Goal: Book appointment/travel/reservation: Book appointment/travel/reservation

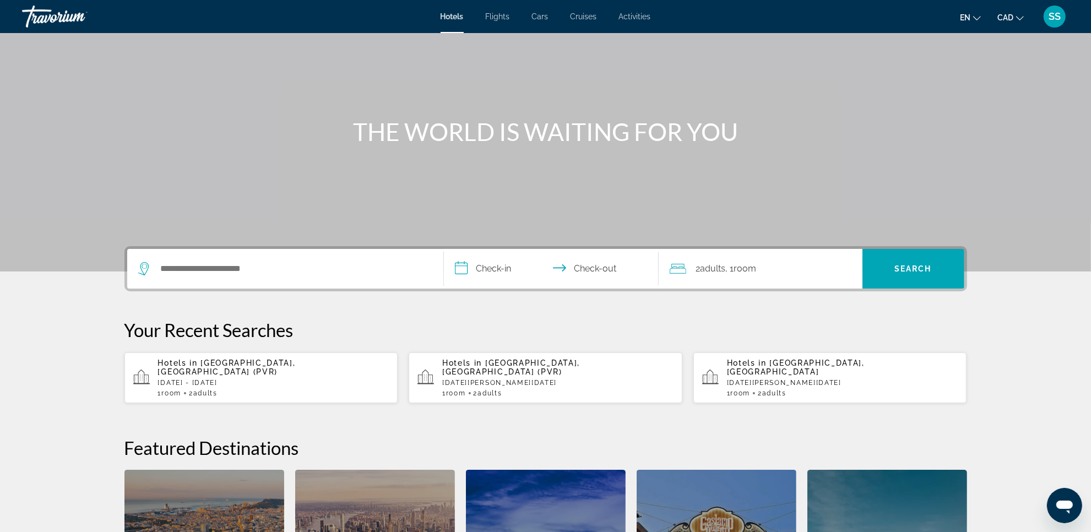
scroll to position [138, 0]
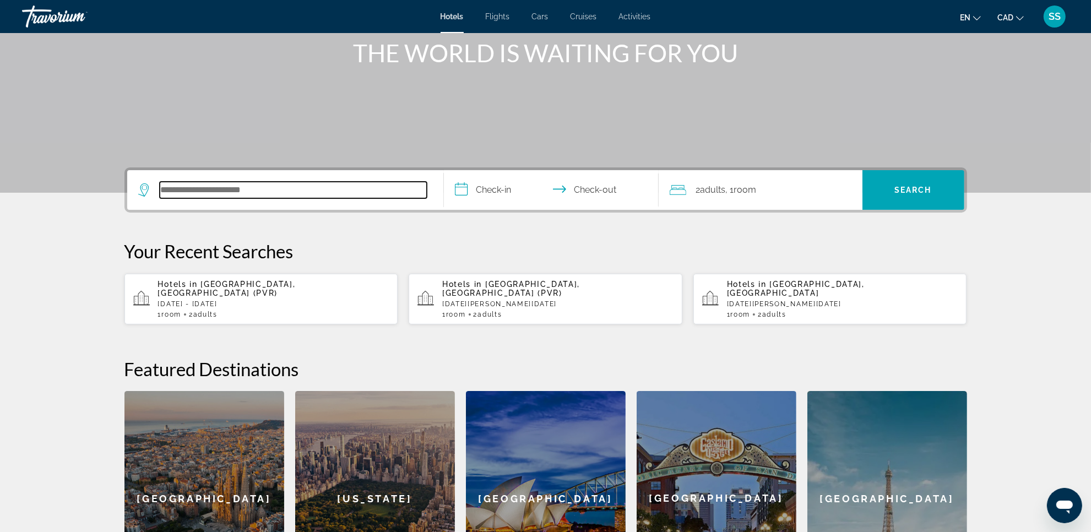
click at [227, 194] on input "Search hotel destination" at bounding box center [293, 190] width 267 height 17
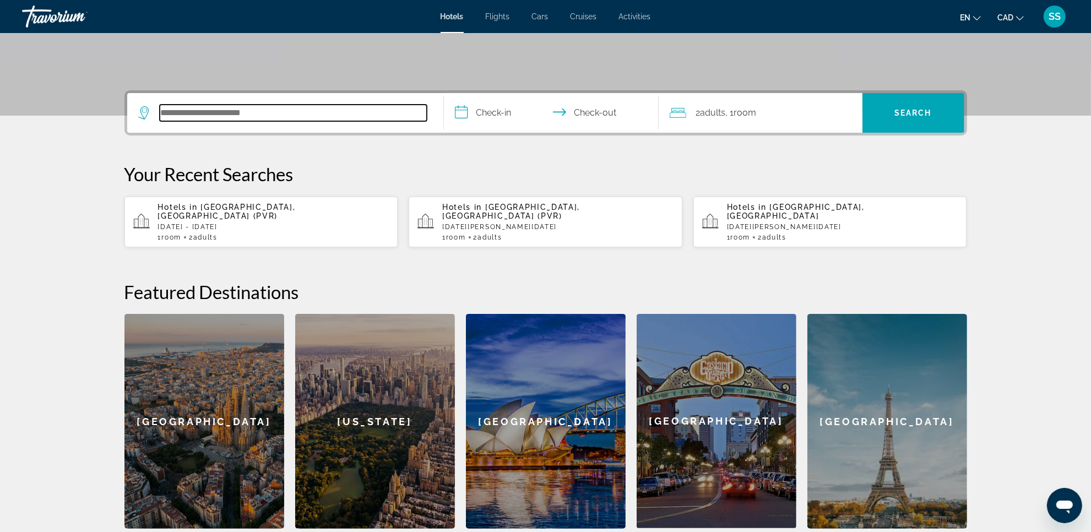
scroll to position [131, 0]
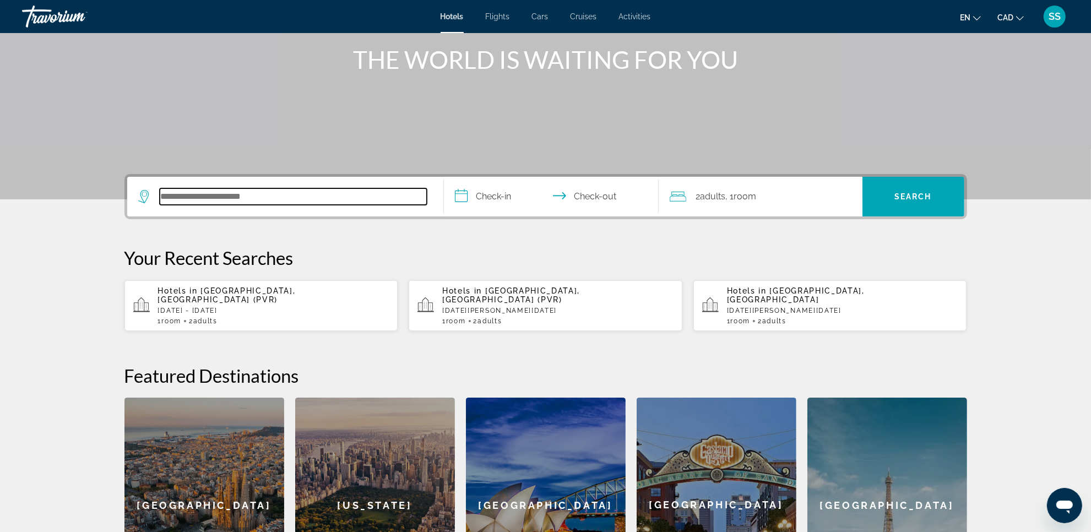
click at [361, 193] on input "Search hotel destination" at bounding box center [293, 196] width 267 height 17
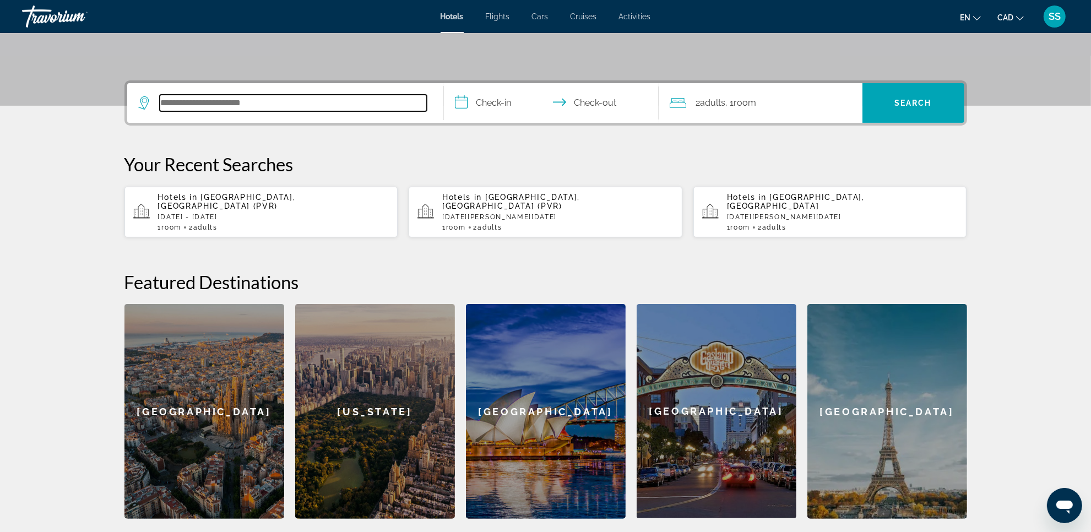
scroll to position [200, 0]
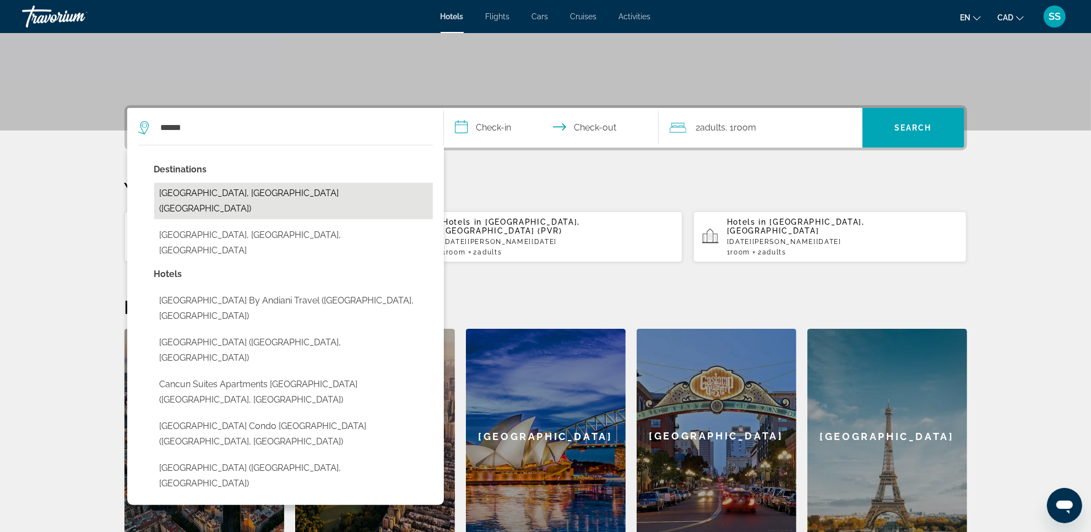
click at [227, 185] on button "Cancun, Mexico (CUN)" at bounding box center [293, 201] width 279 height 36
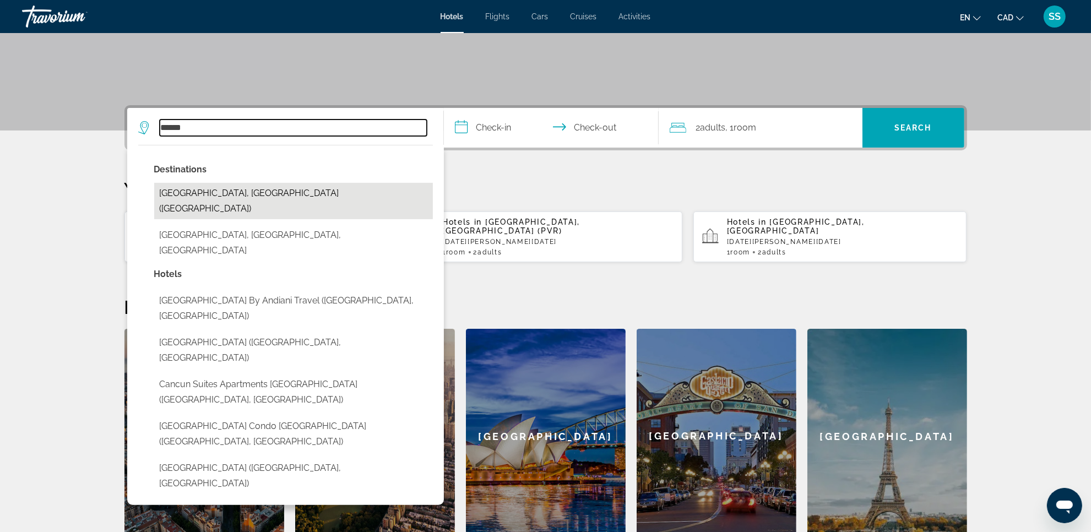
type input "**********"
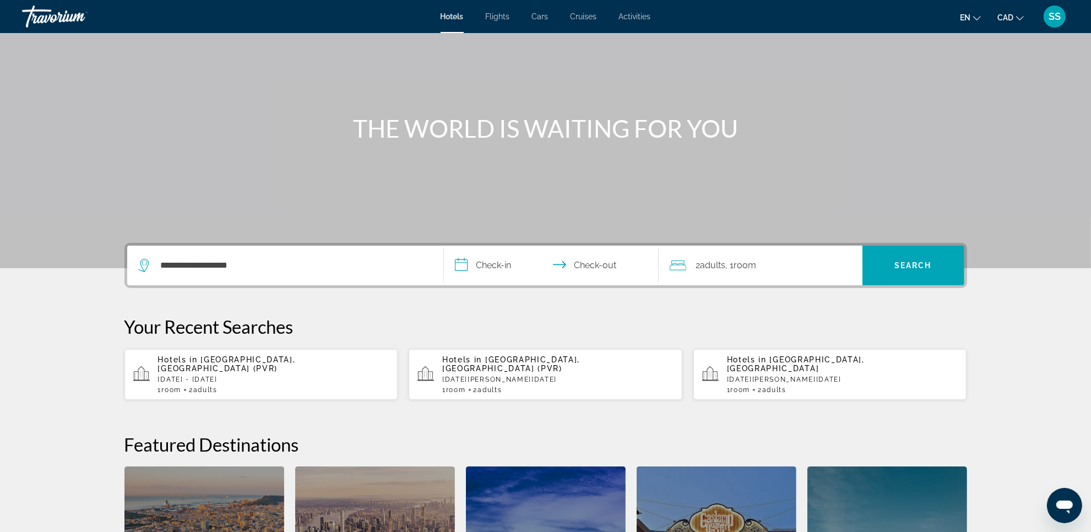
click at [497, 271] on input "**********" at bounding box center [553, 267] width 219 height 43
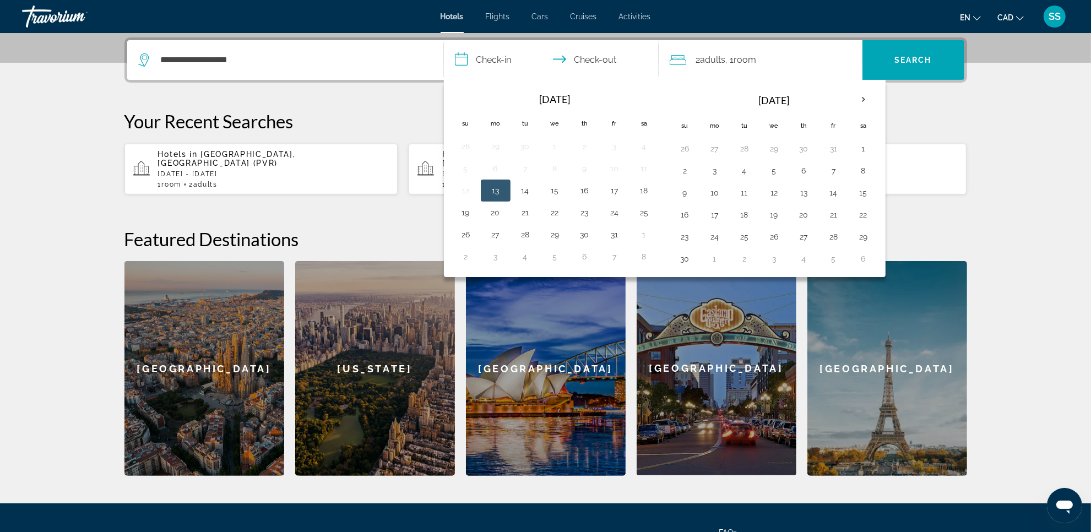
scroll to position [269, 0]
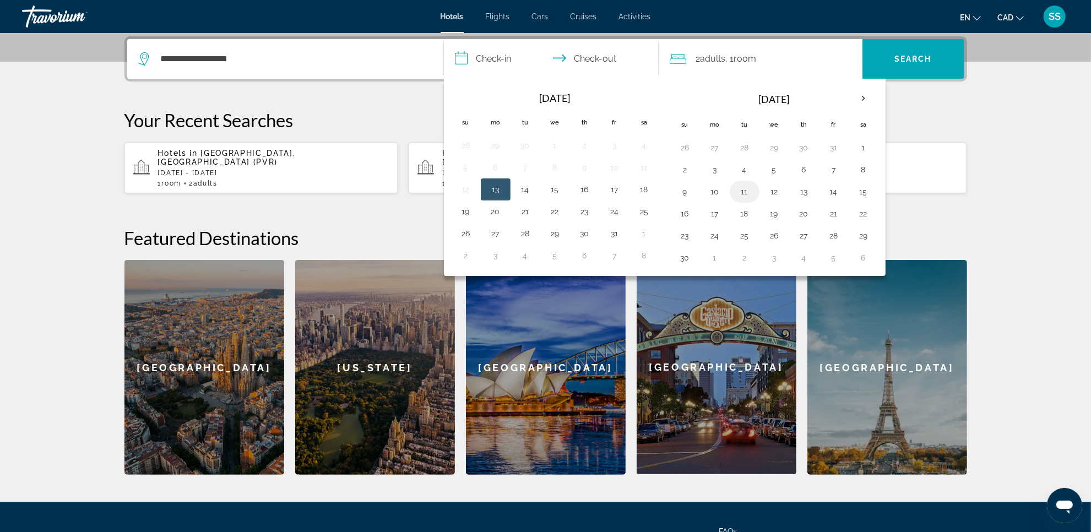
click at [748, 193] on button "11" at bounding box center [745, 191] width 18 height 15
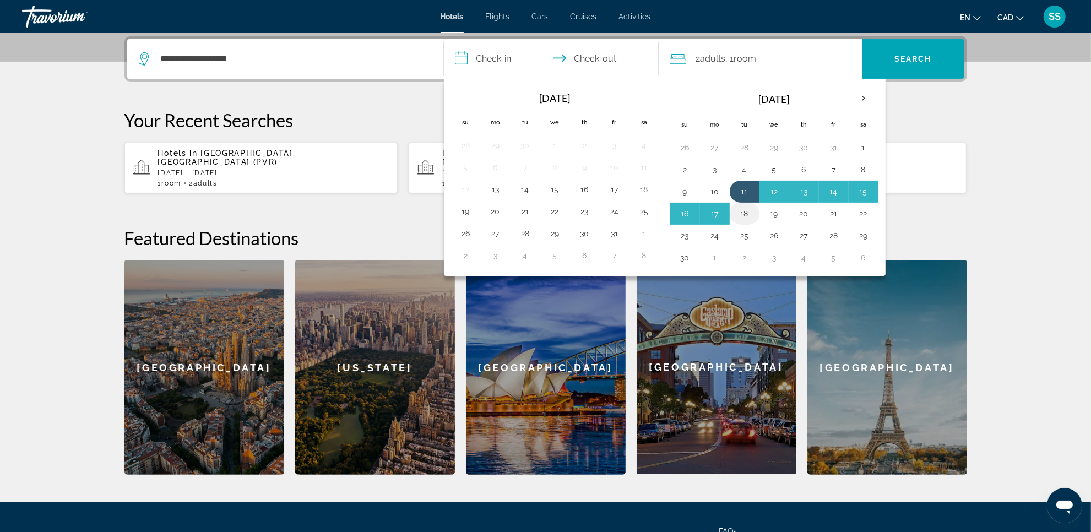
click at [743, 210] on button "18" at bounding box center [745, 213] width 18 height 15
type input "**********"
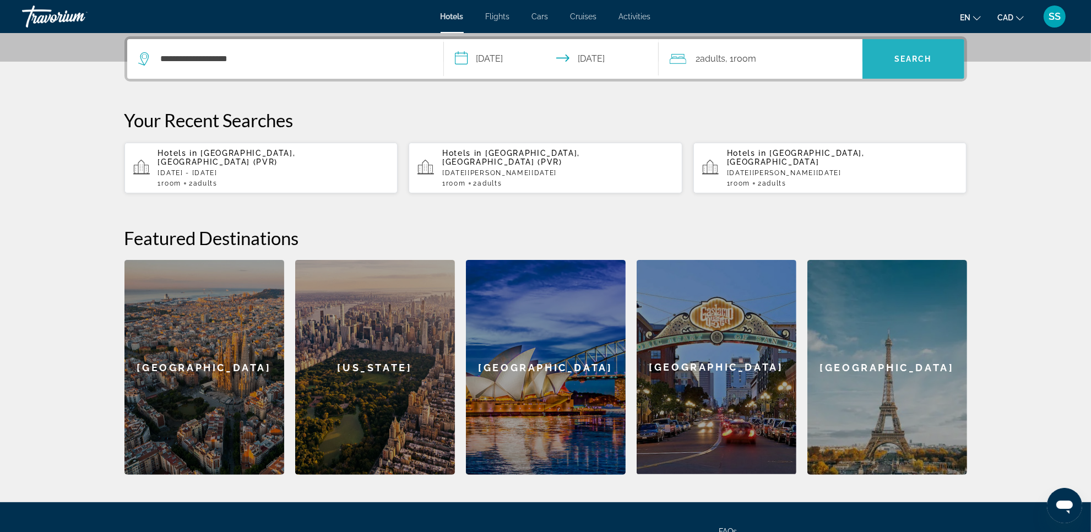
click at [900, 64] on span "Search" at bounding box center [913, 59] width 102 height 26
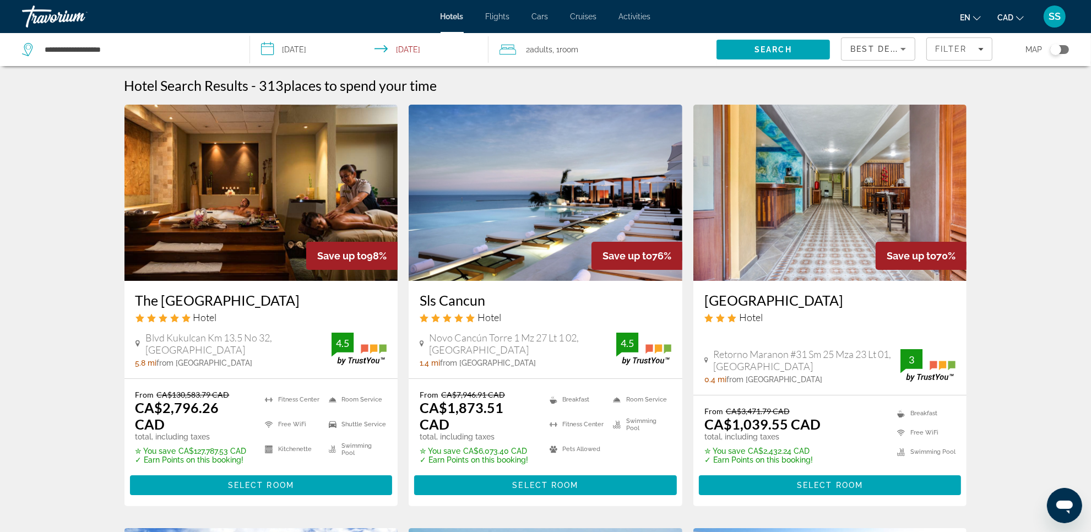
scroll to position [69, 0]
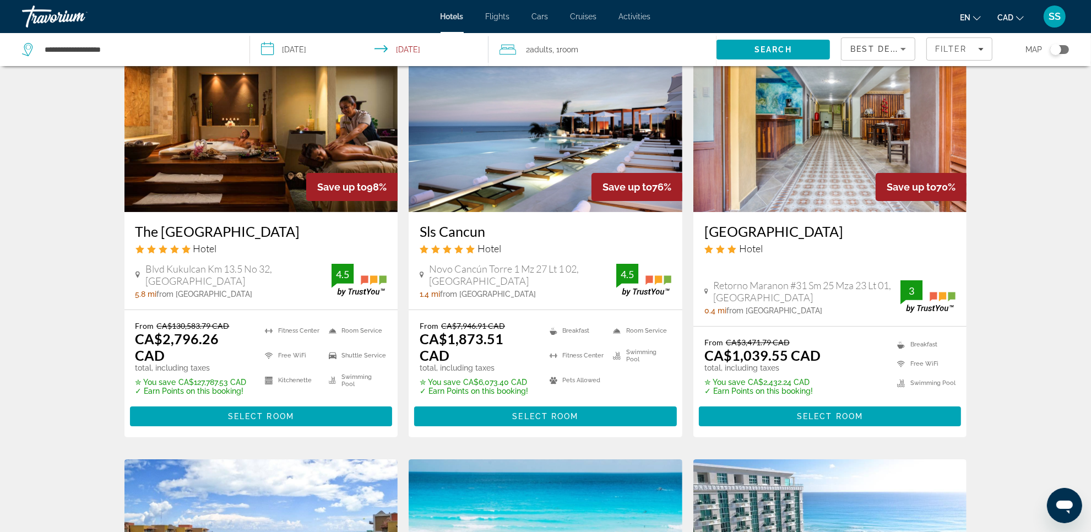
click at [258, 176] on img "Main content" at bounding box center [261, 124] width 274 height 176
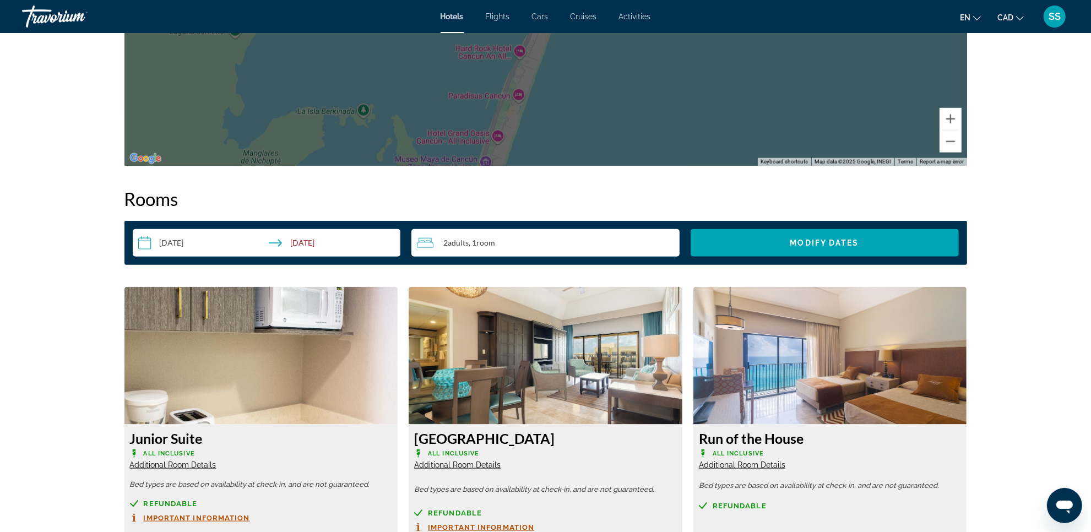
scroll to position [1446, 0]
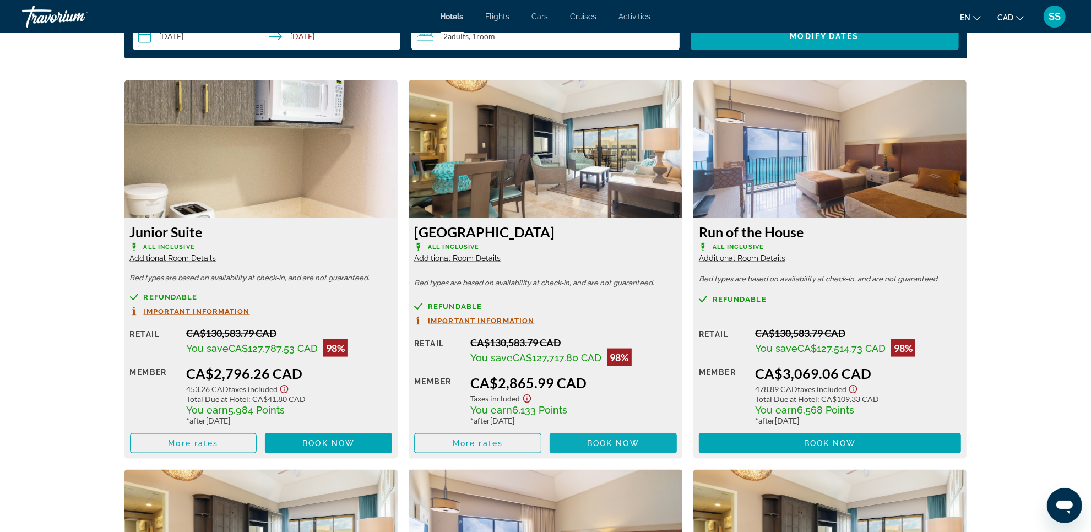
click at [579, 433] on span "Main content" at bounding box center [613, 443] width 127 height 26
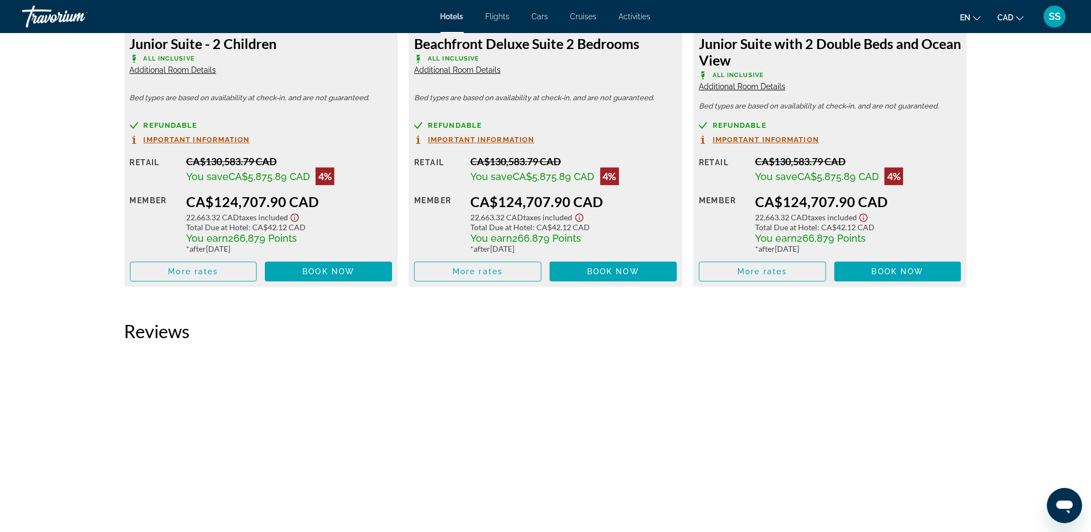
scroll to position [3511, 0]
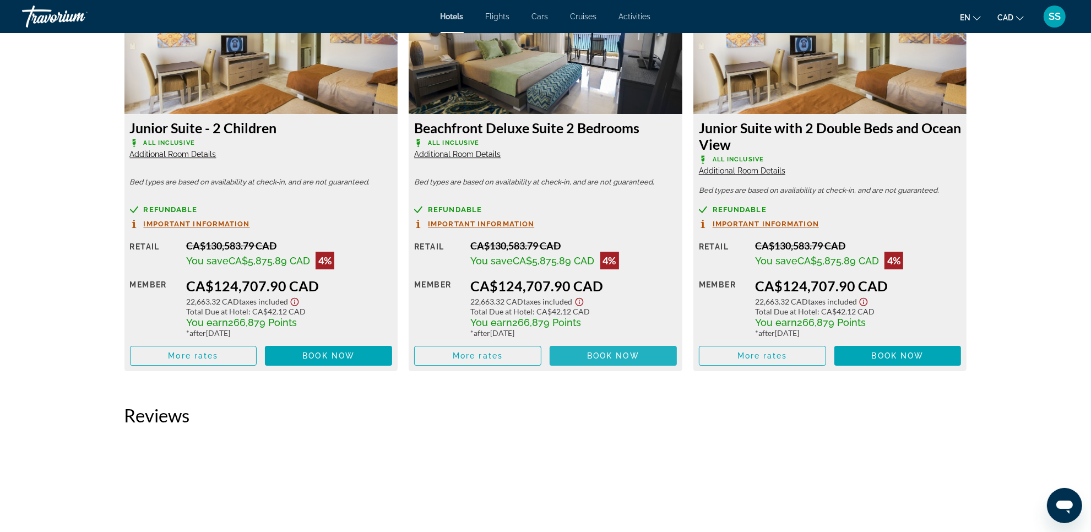
click at [602, 351] on span "Book now" at bounding box center [613, 355] width 52 height 9
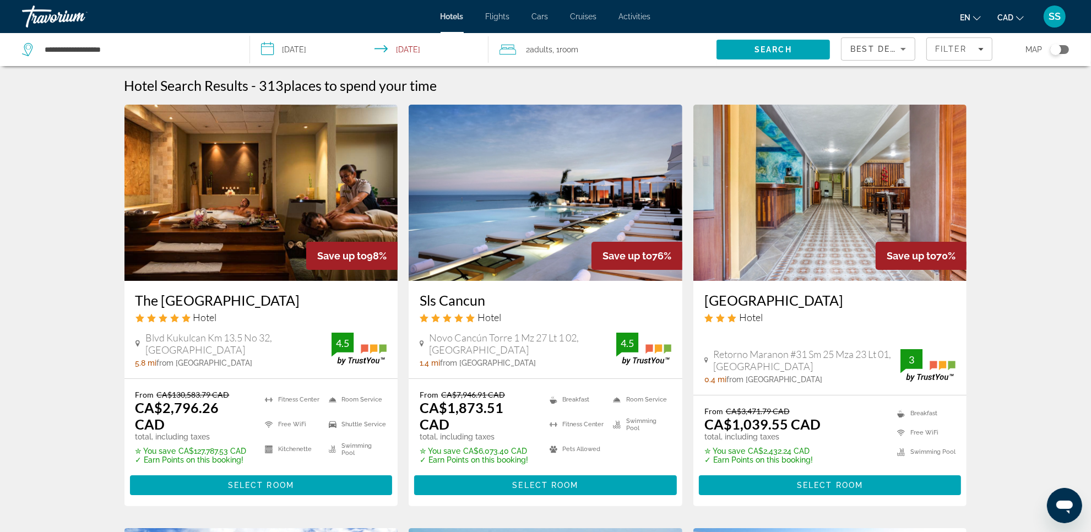
click at [522, 265] on img "Main content" at bounding box center [546, 193] width 274 height 176
click at [789, 243] on img "Main content" at bounding box center [830, 193] width 274 height 176
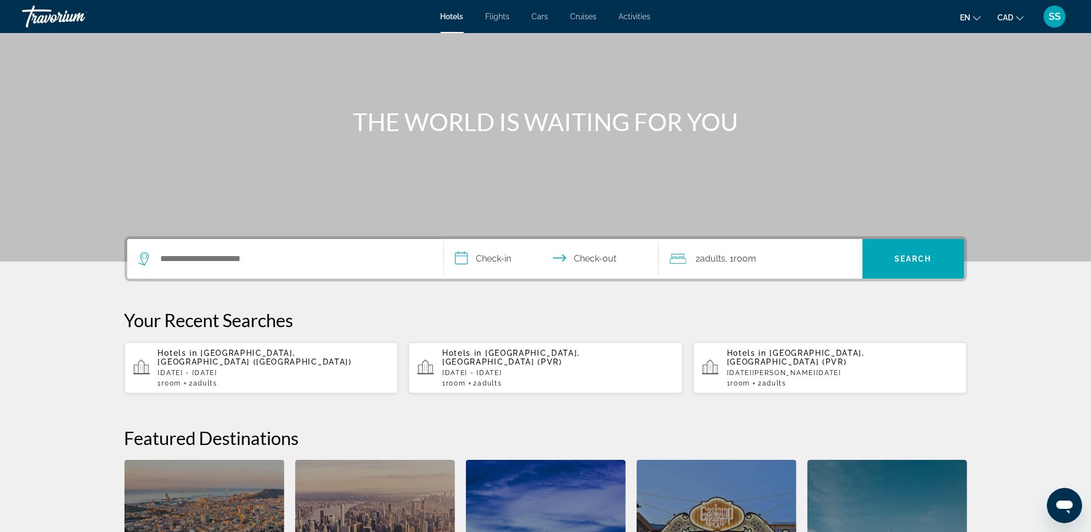
drag, startPoint x: 244, startPoint y: 249, endPoint x: 245, endPoint y: 255, distance: 6.2
click at [245, 255] on div "Search widget" at bounding box center [285, 259] width 294 height 40
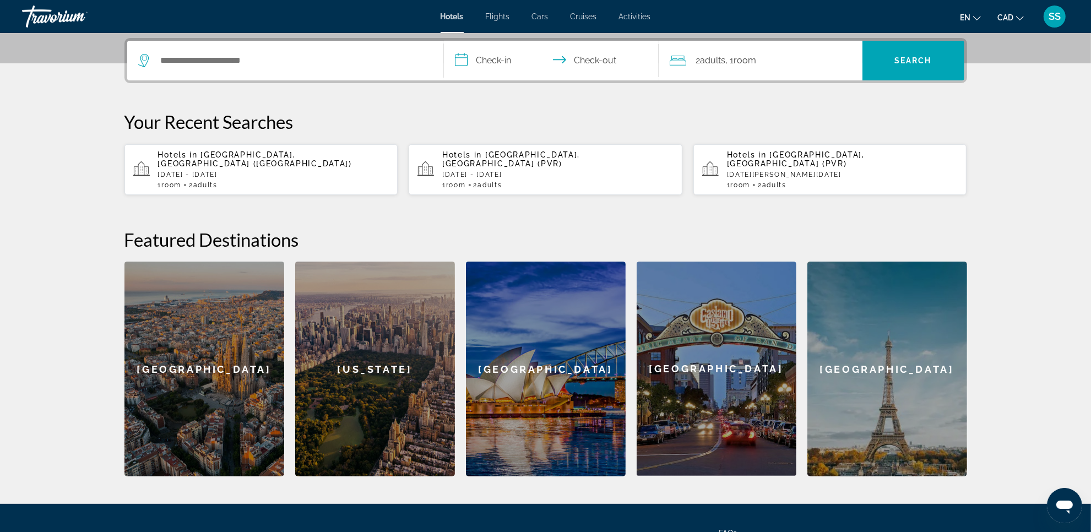
scroll to position [269, 0]
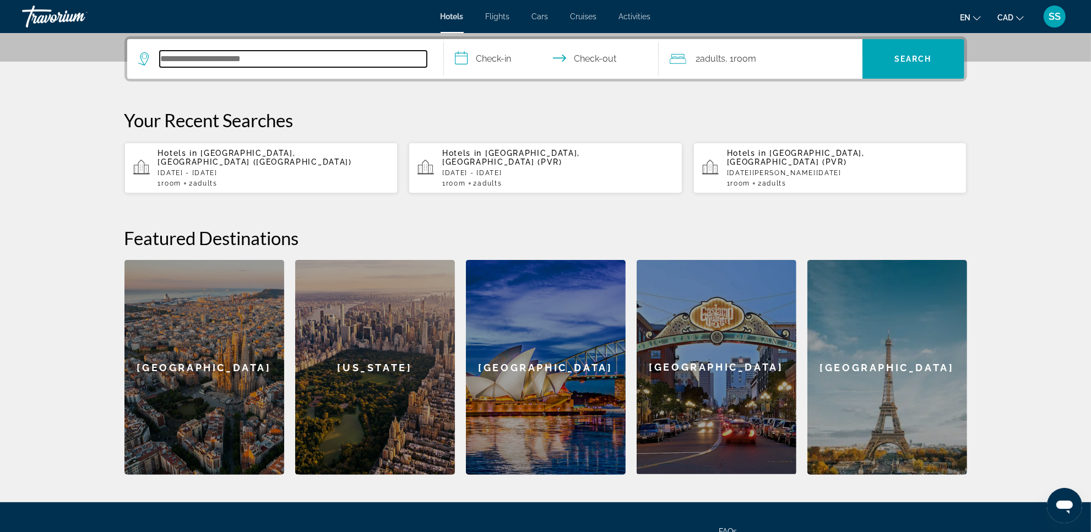
click at [232, 54] on input "Search hotel destination" at bounding box center [293, 59] width 267 height 17
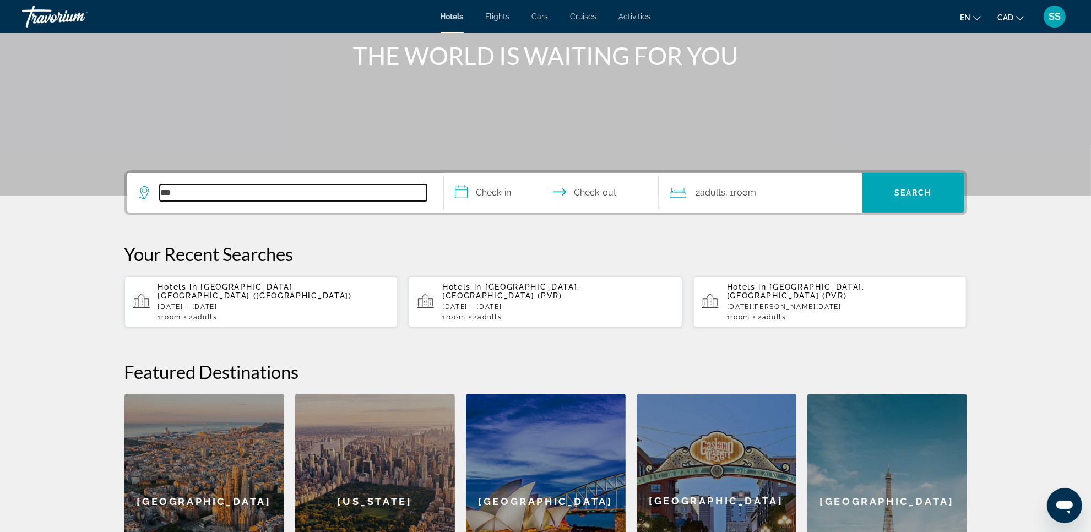
scroll to position [131, 0]
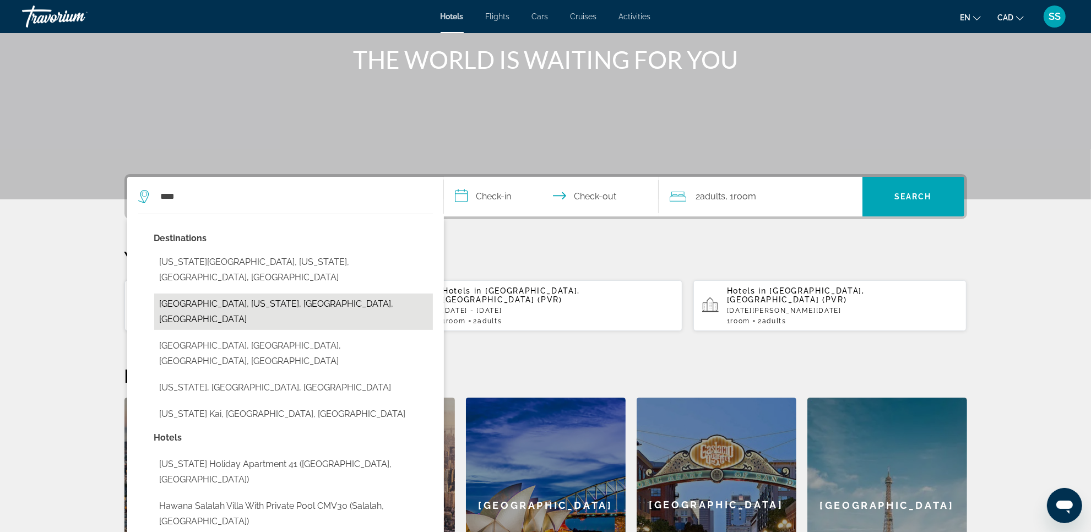
click at [316, 294] on button "Hawaiian Ocean View, Hawaii, HI, United States" at bounding box center [293, 312] width 279 height 36
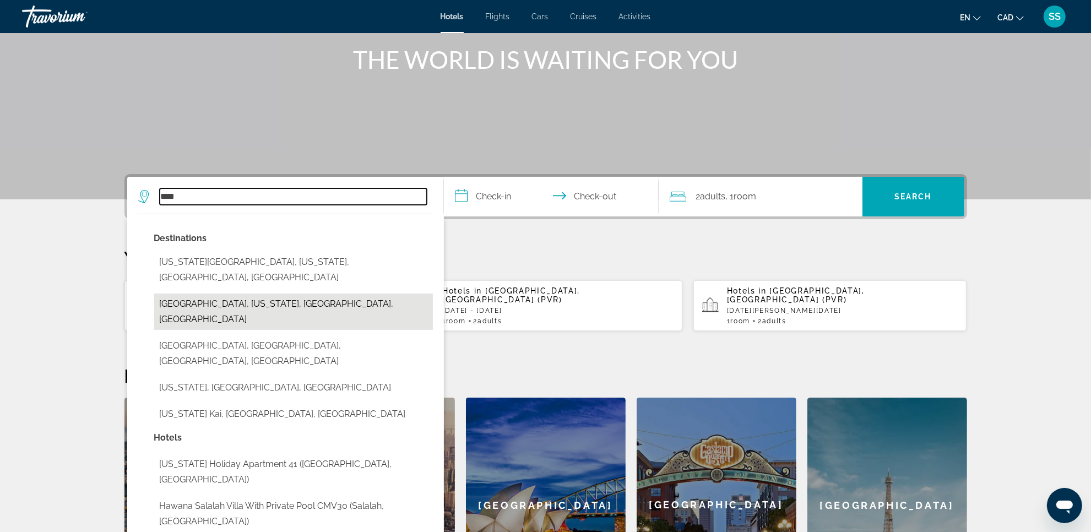
type input "**********"
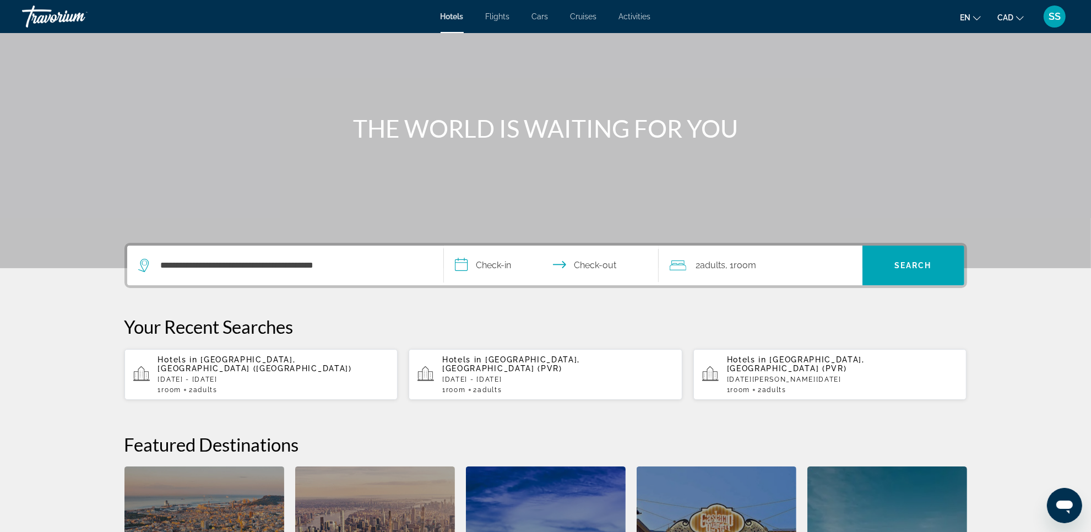
click at [488, 260] on input "**********" at bounding box center [553, 267] width 219 height 43
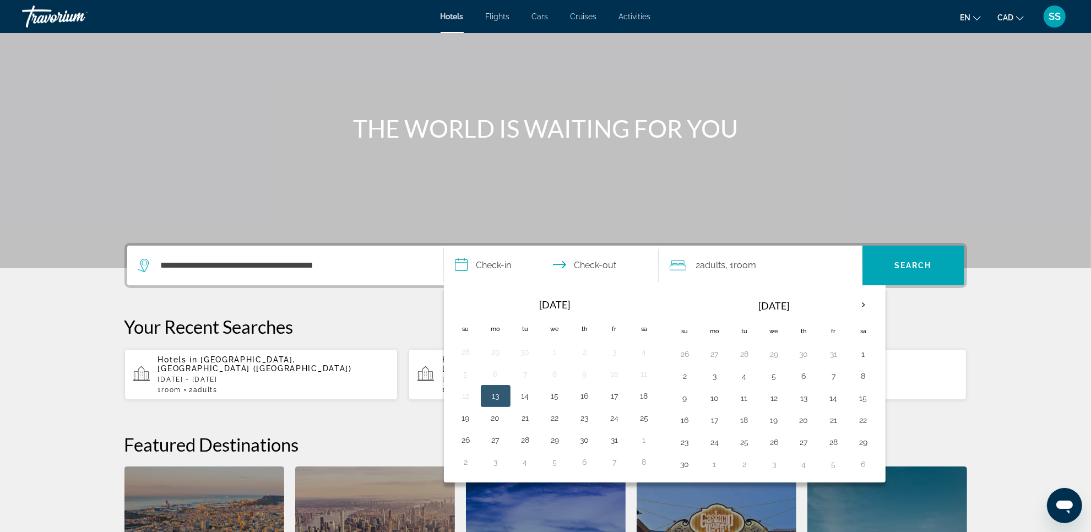
scroll to position [269, 0]
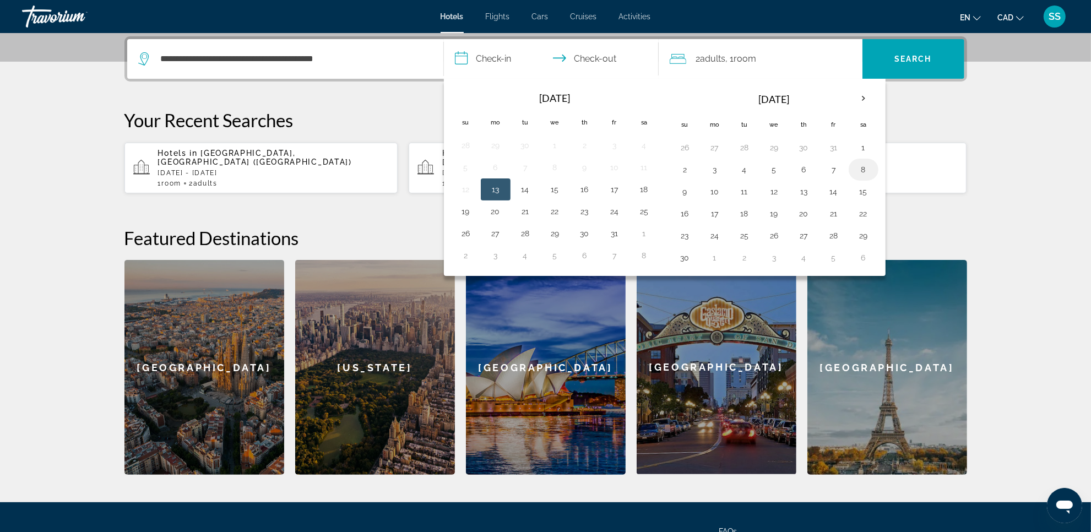
click at [868, 171] on button "8" at bounding box center [864, 169] width 18 height 15
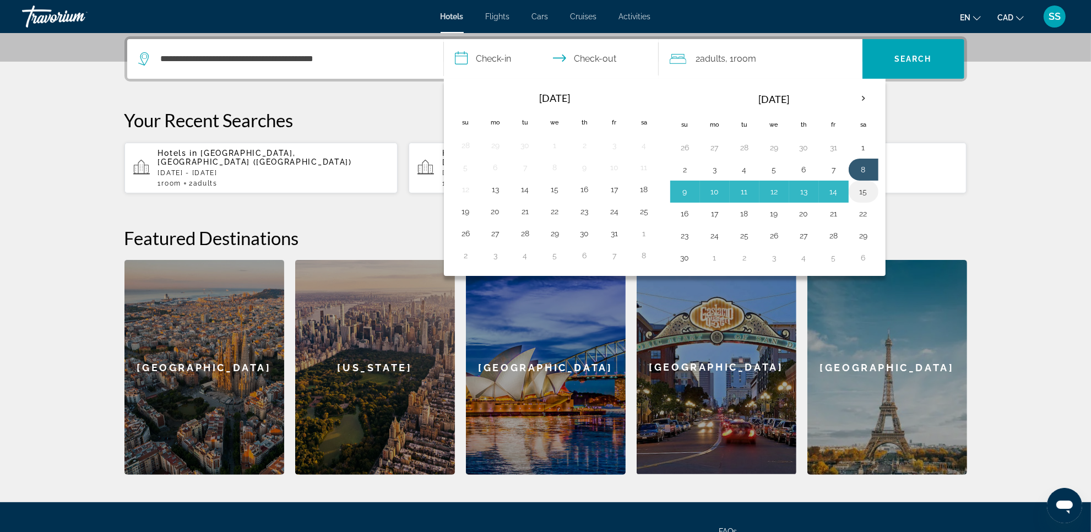
click at [870, 191] on button "15" at bounding box center [864, 191] width 18 height 15
type input "**********"
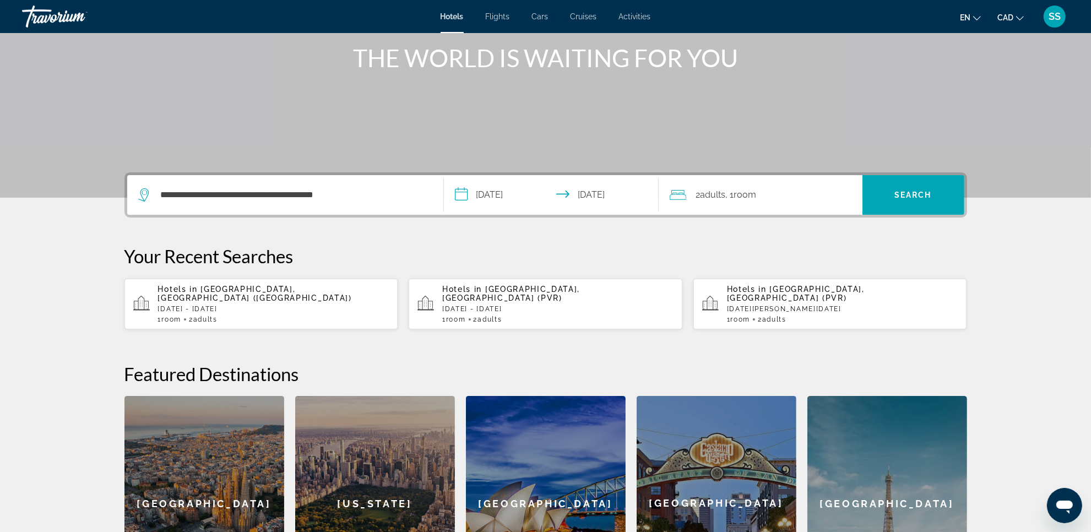
scroll to position [131, 0]
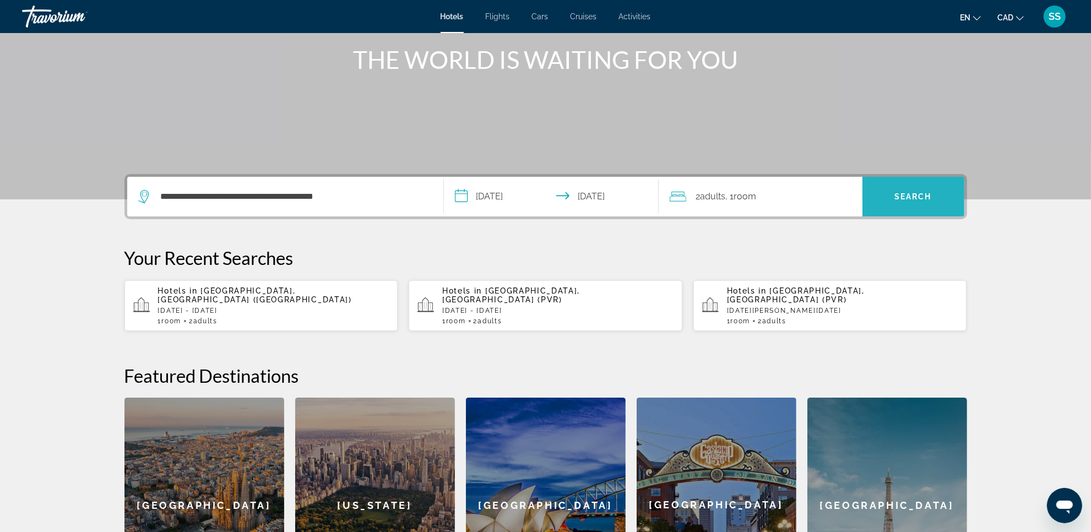
click at [880, 194] on span "Search" at bounding box center [913, 196] width 102 height 26
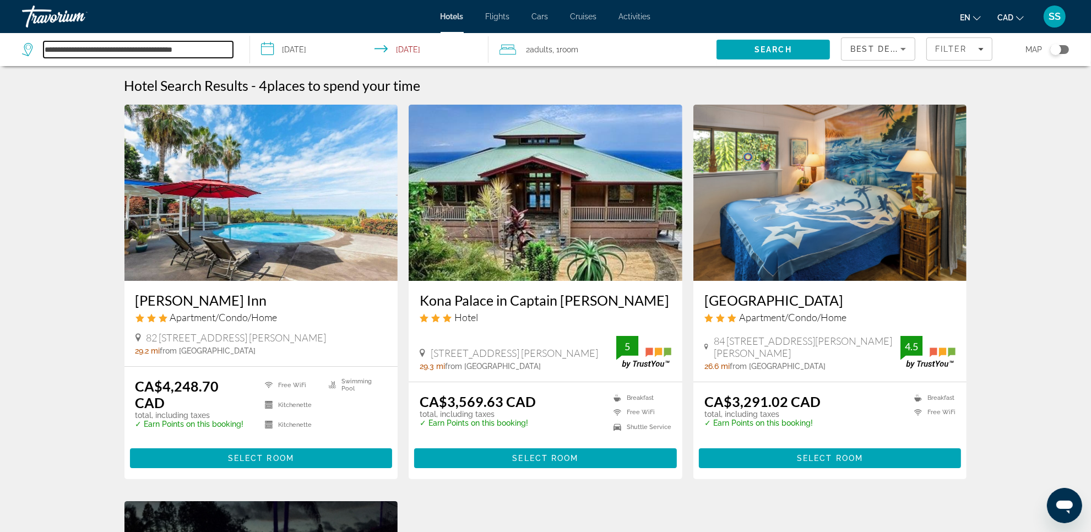
click at [186, 51] on input "**********" at bounding box center [138, 49] width 189 height 17
click at [144, 50] on input "**********" at bounding box center [138, 49] width 189 height 17
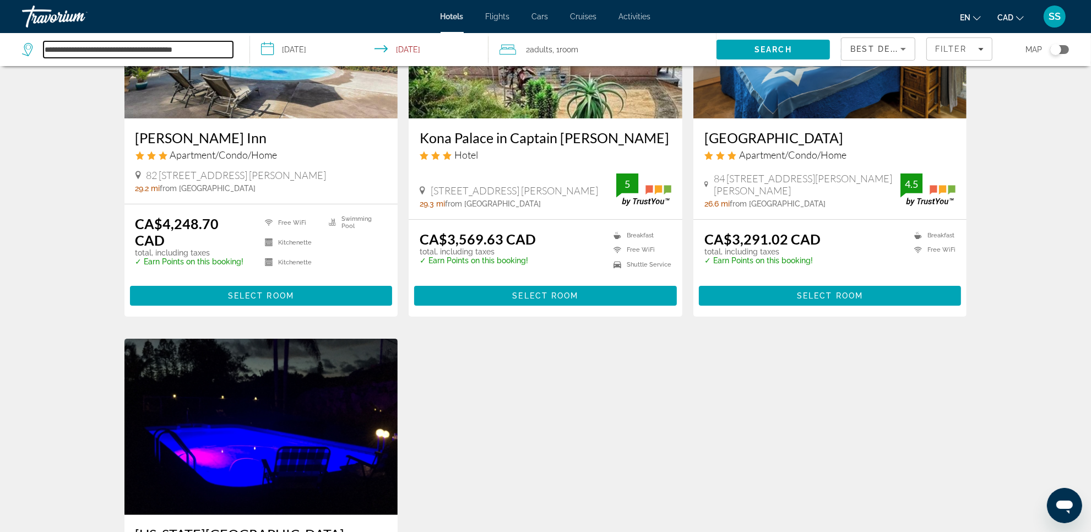
scroll to position [207, 0]
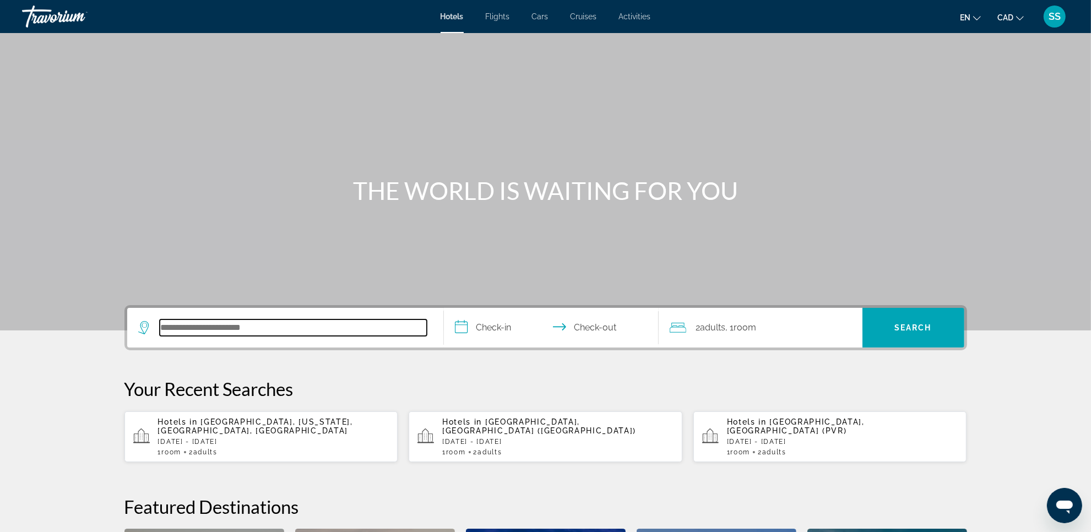
click at [279, 331] on input "Search hotel destination" at bounding box center [293, 327] width 267 height 17
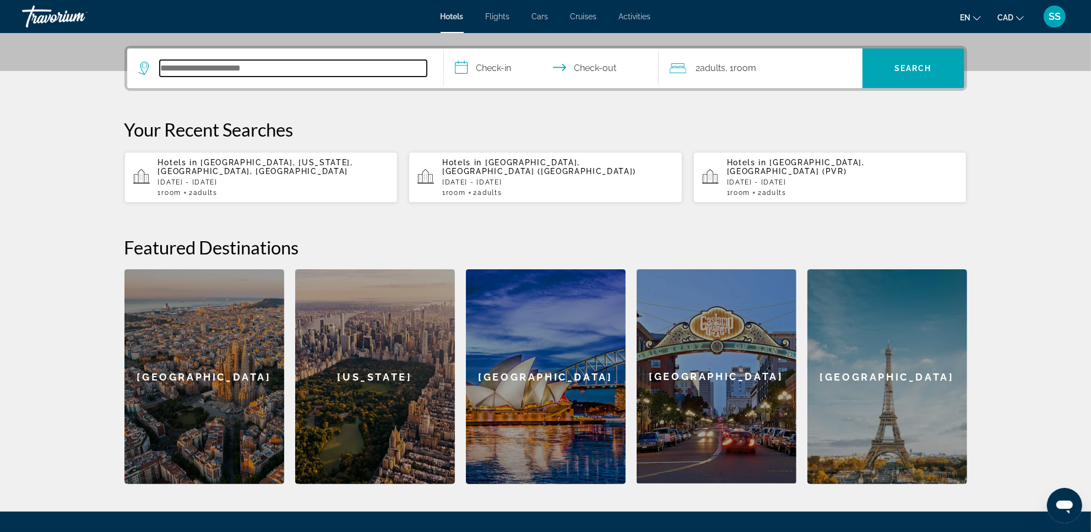
scroll to position [269, 0]
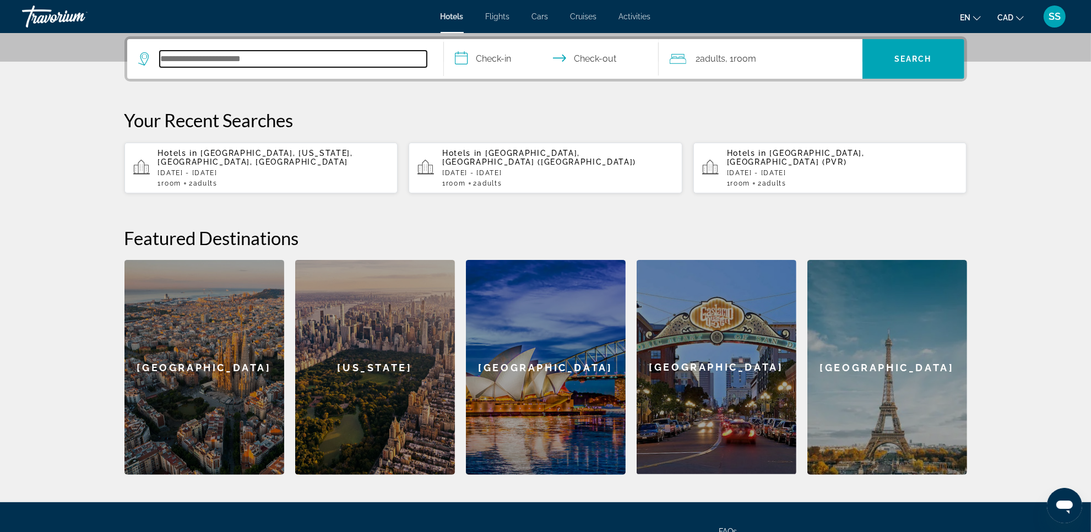
click at [271, 58] on input "Search hotel destination" at bounding box center [293, 59] width 267 height 17
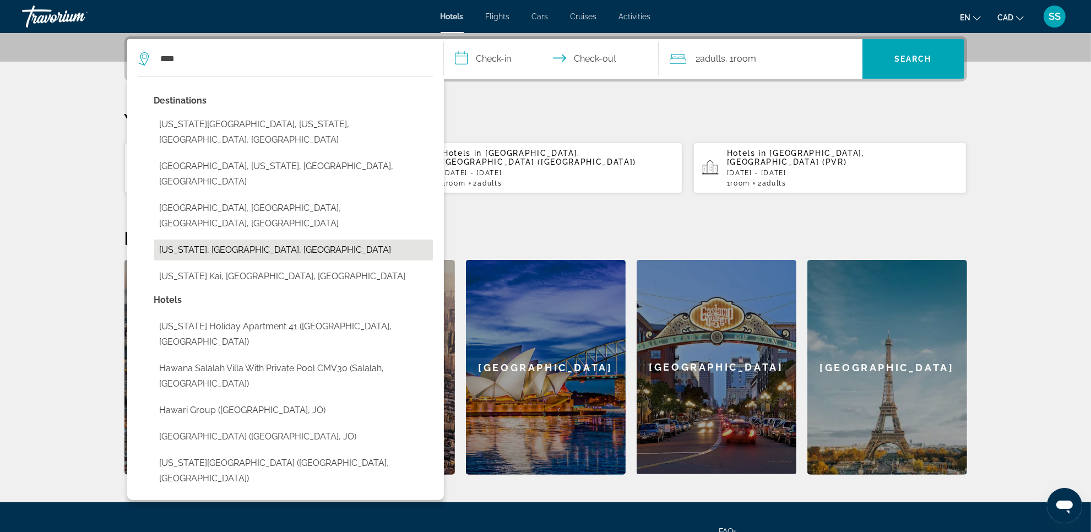
click at [279, 240] on button "Hawaii, HI, United States" at bounding box center [293, 250] width 279 height 21
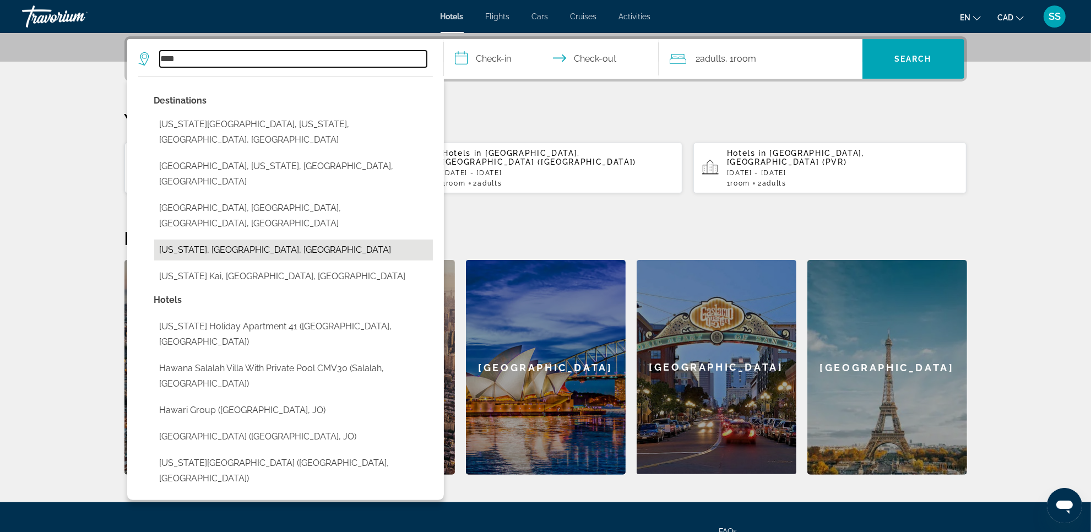
type input "**********"
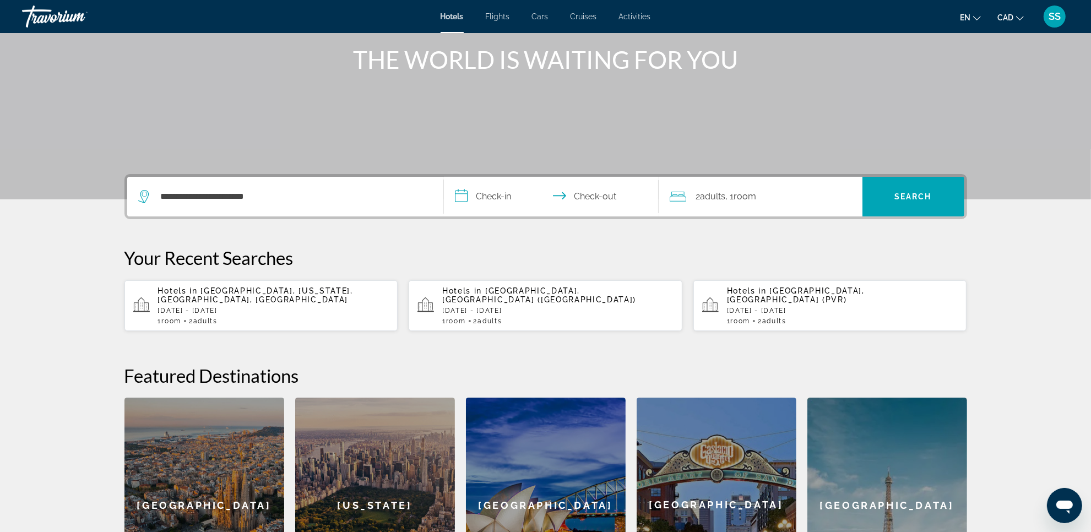
click at [510, 198] on input "**********" at bounding box center [553, 198] width 219 height 43
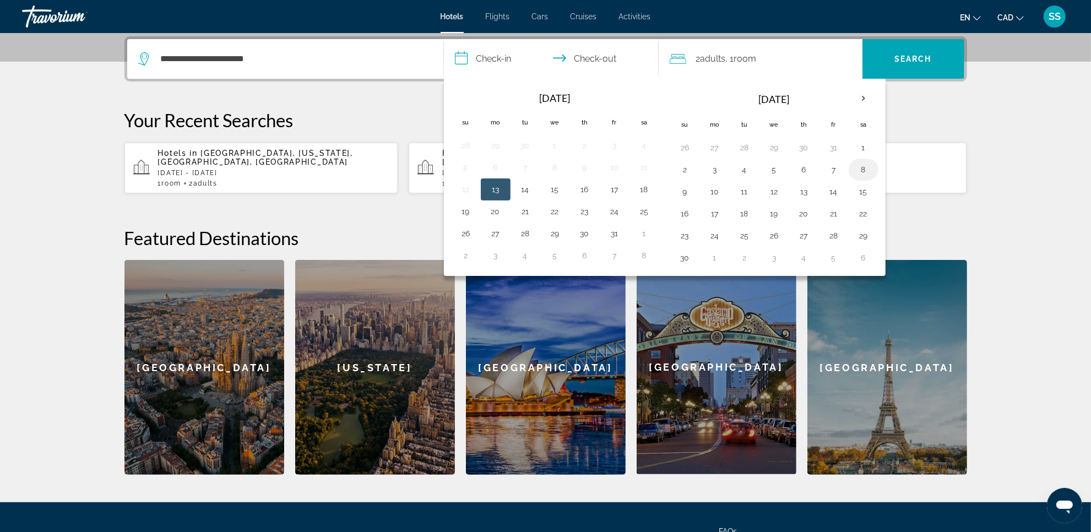
click at [868, 167] on button "8" at bounding box center [864, 169] width 18 height 15
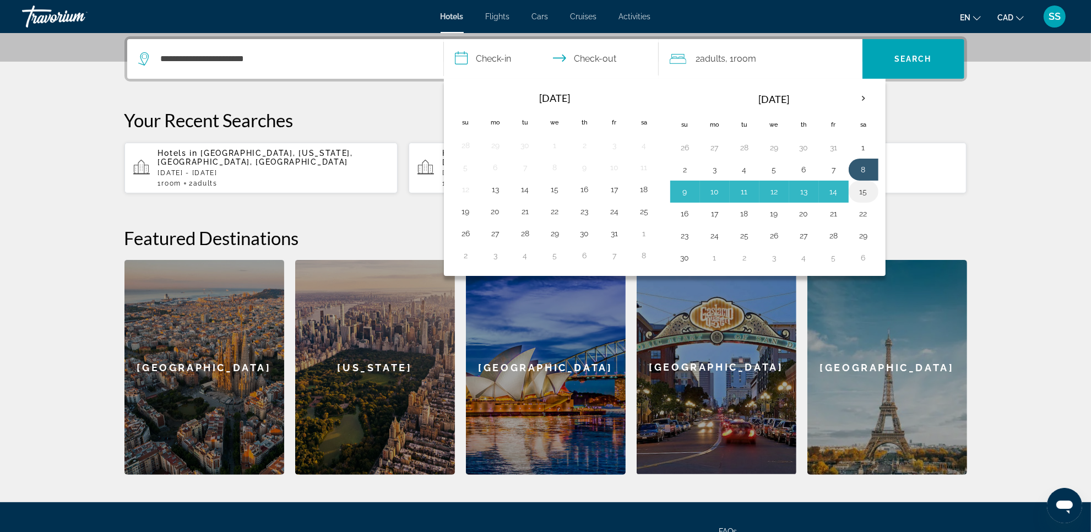
click at [868, 196] on button "15" at bounding box center [864, 191] width 18 height 15
type input "**********"
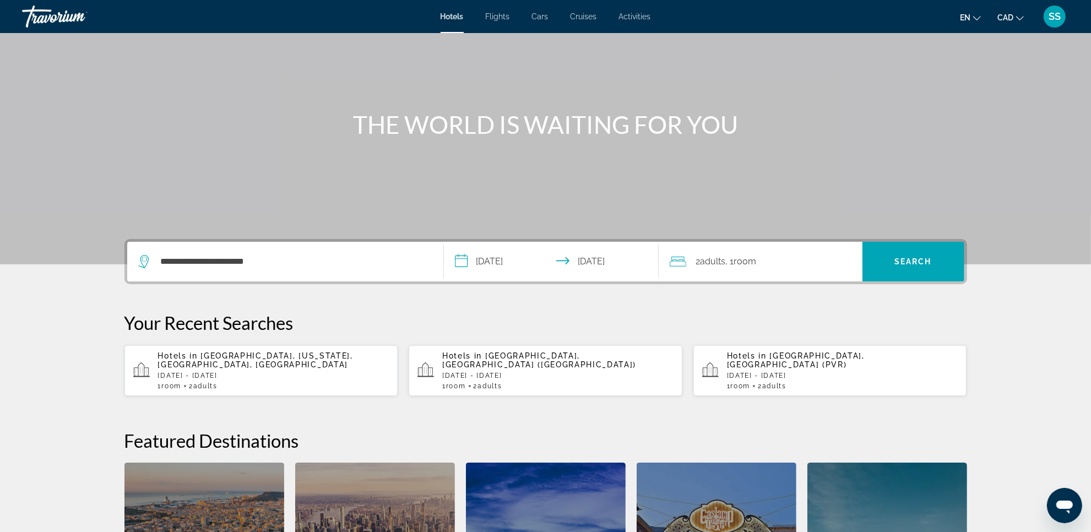
scroll to position [62, 0]
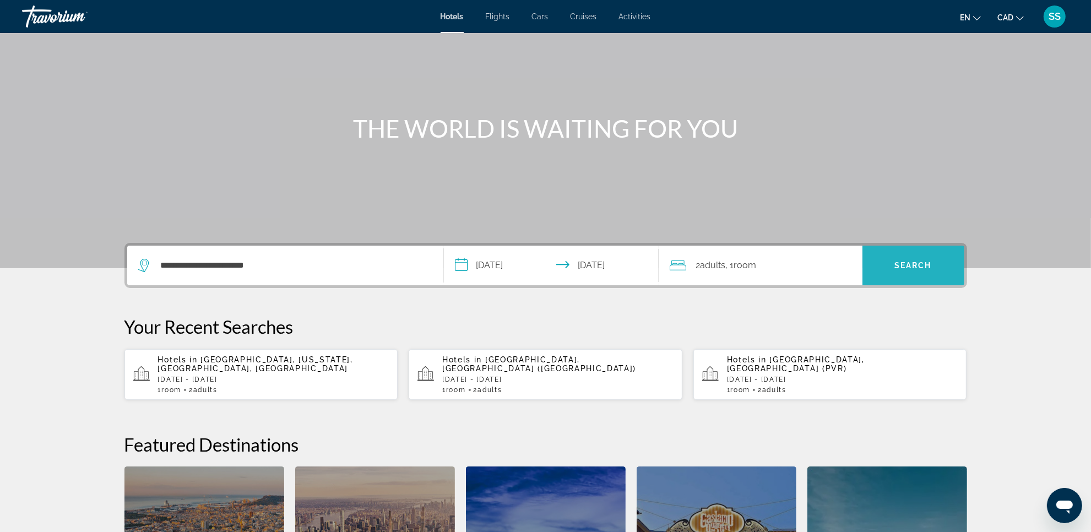
click at [902, 270] on span "Search" at bounding box center [913, 265] width 102 height 26
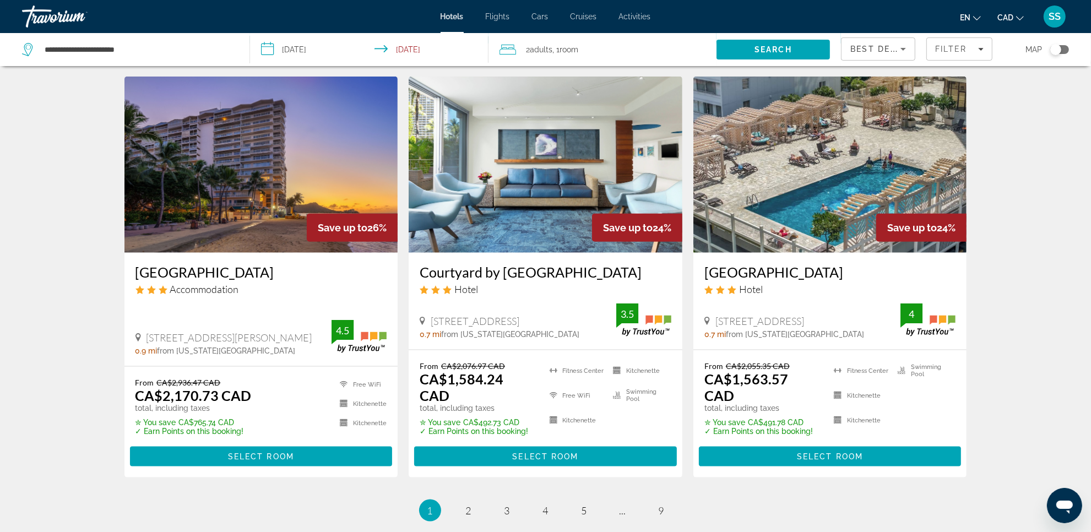
scroll to position [1308, 0]
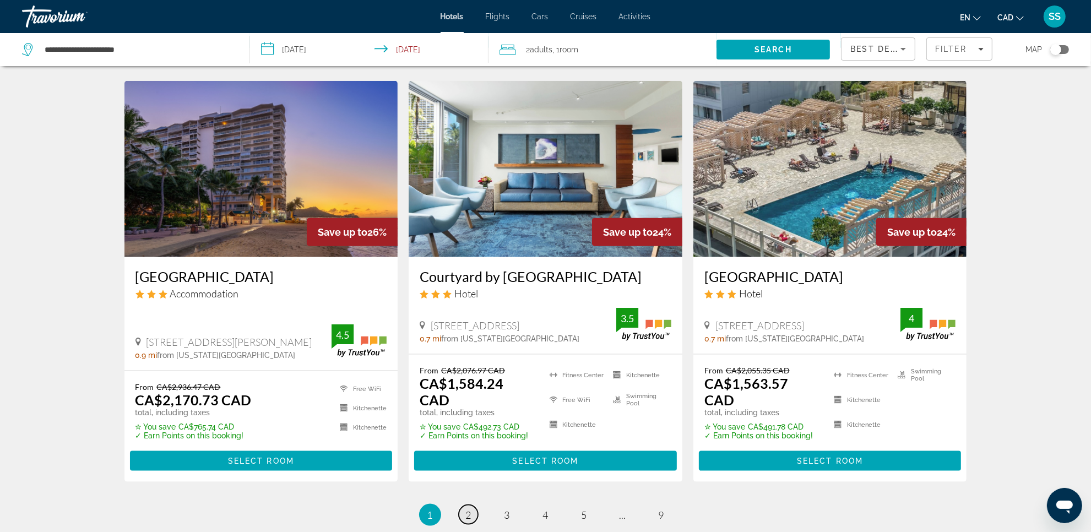
click at [474, 505] on link "page 2" at bounding box center [468, 514] width 19 height 19
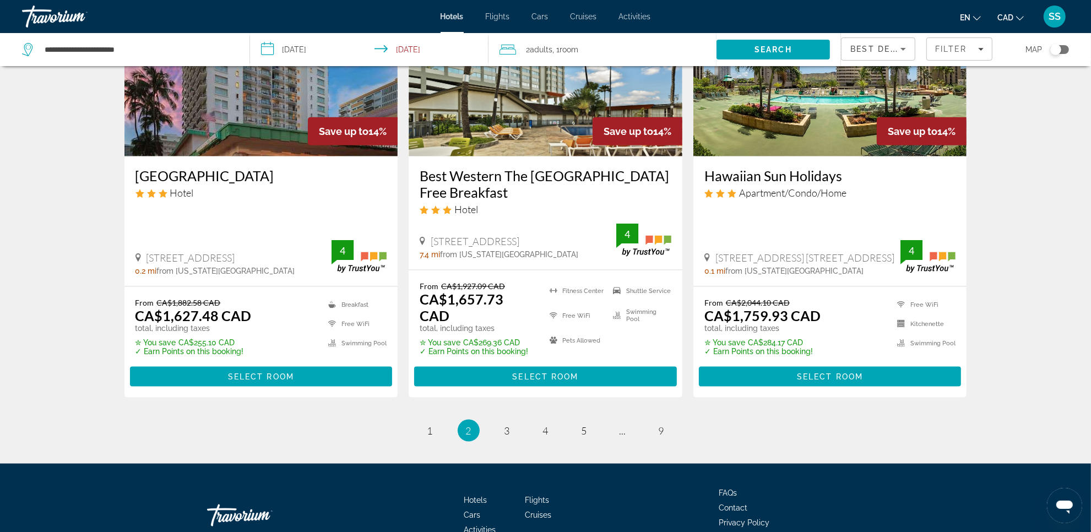
scroll to position [1427, 0]
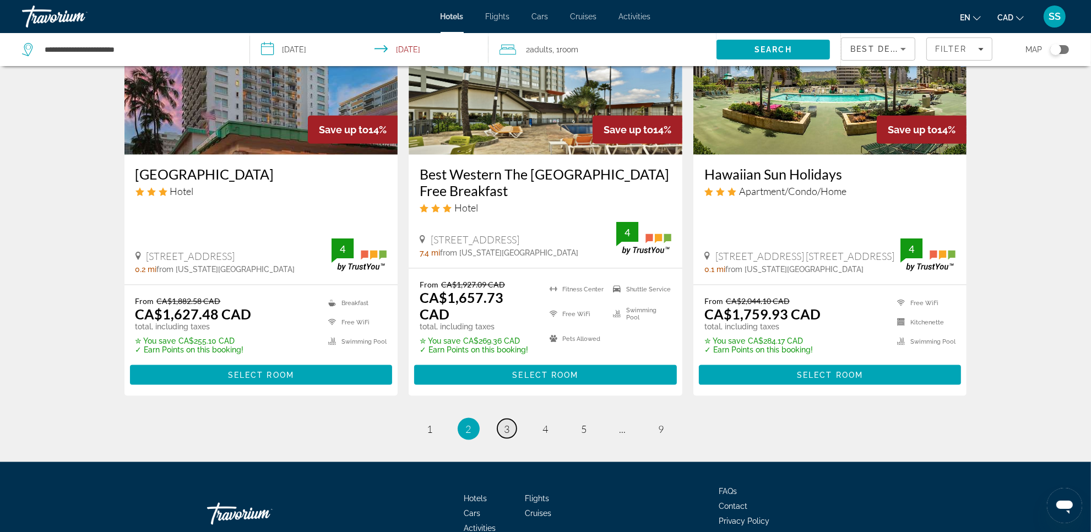
click at [515, 419] on link "page 3" at bounding box center [506, 428] width 19 height 19
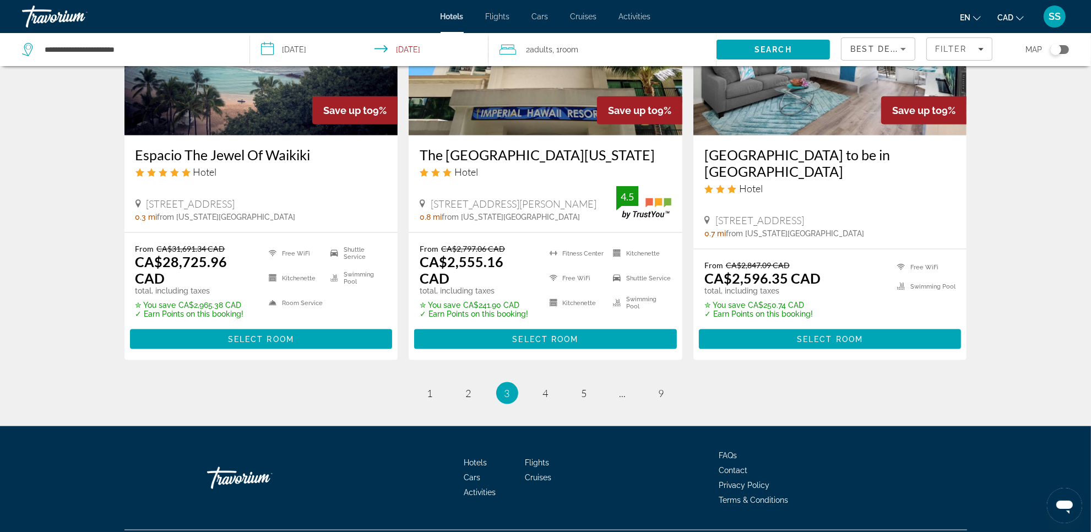
scroll to position [1415, 0]
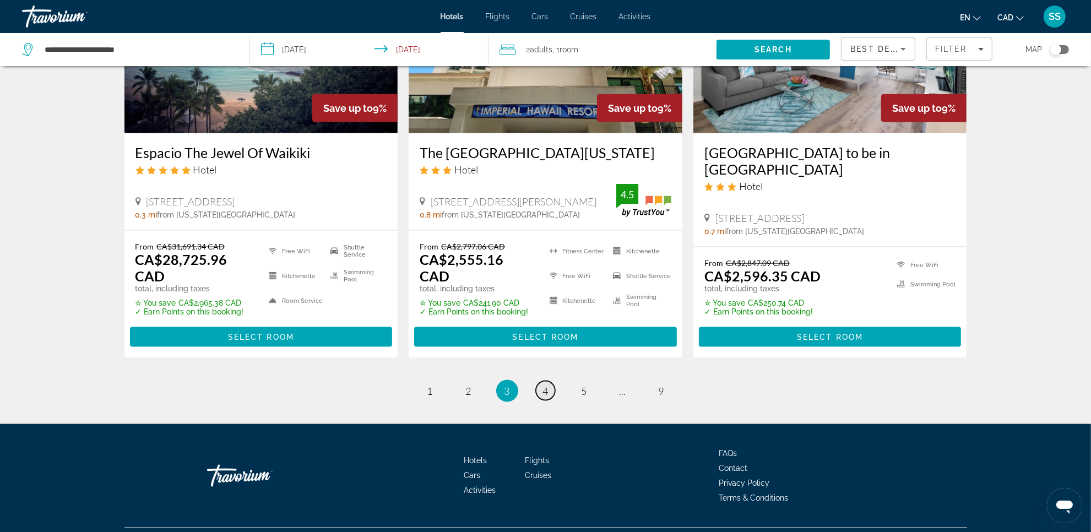
click at [551, 381] on link "page 4" at bounding box center [545, 390] width 19 height 19
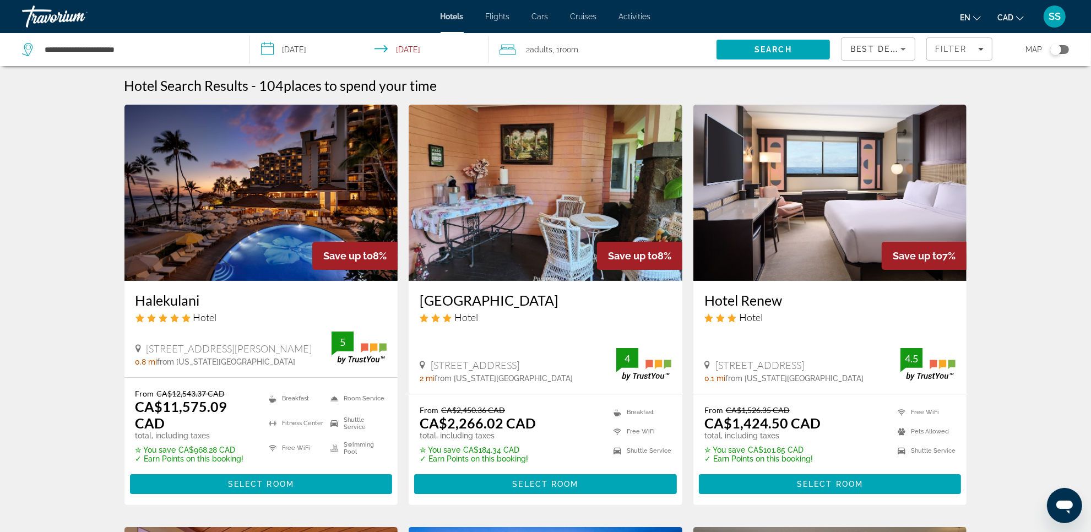
click at [1063, 48] on div "Toggle map" at bounding box center [1059, 49] width 19 height 9
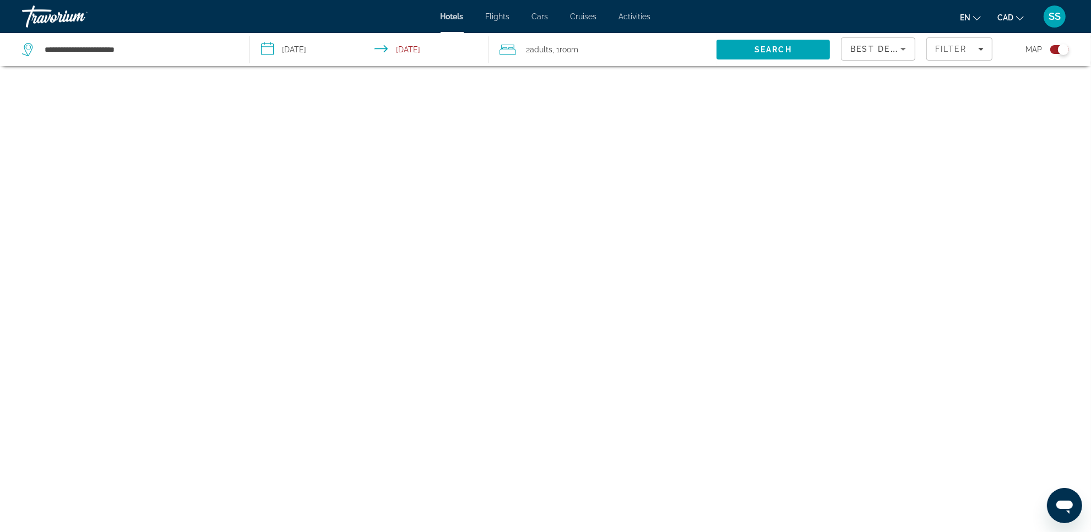
scroll to position [66, 0]
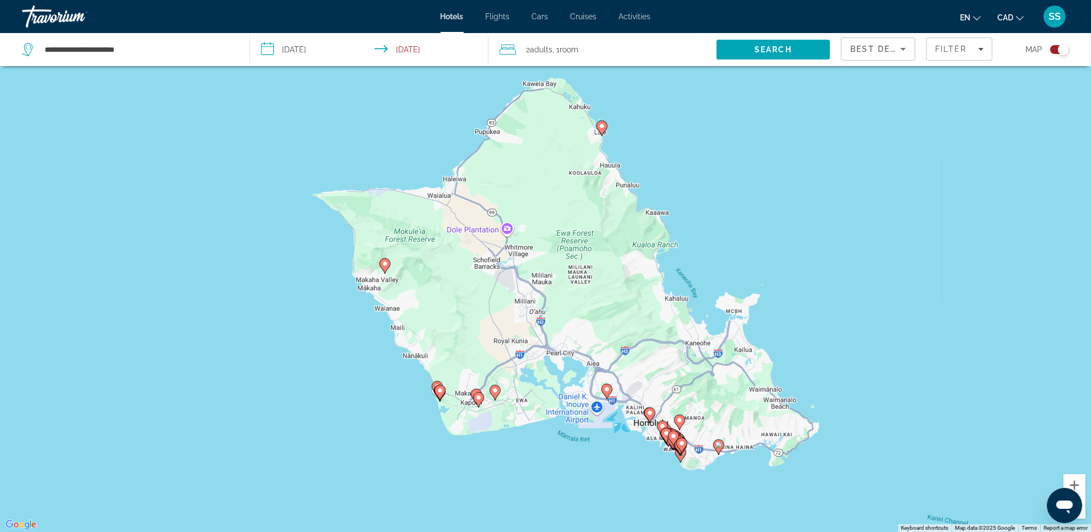
drag, startPoint x: 841, startPoint y: 193, endPoint x: 849, endPoint y: 230, distance: 37.7
click at [849, 230] on div "To activate drag with keyboard, press Alt + Enter. Once in keyboard drag state,…" at bounding box center [545, 266] width 1091 height 532
click at [602, 129] on image "Main content" at bounding box center [602, 126] width 7 height 7
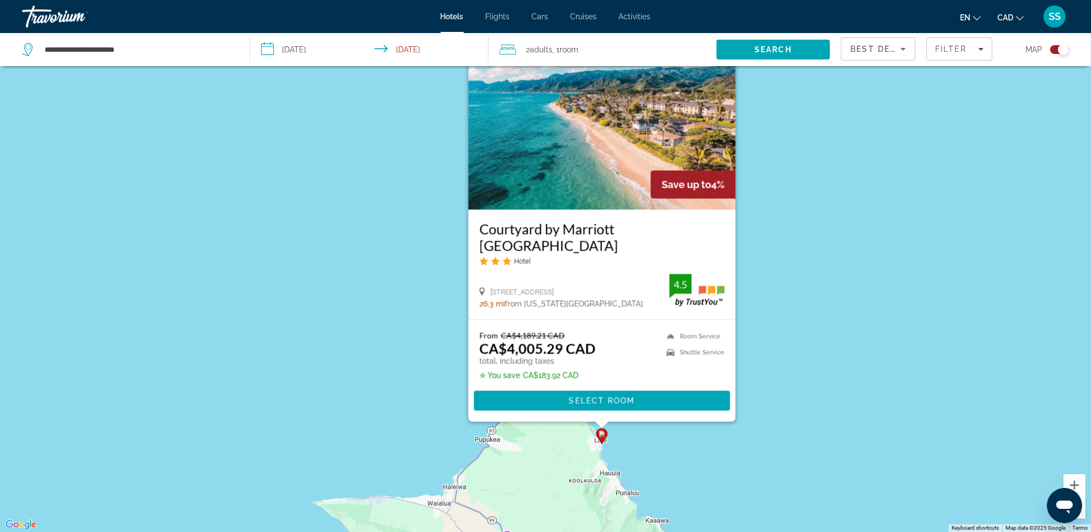
click at [818, 383] on div "To activate drag with keyboard, press Alt + Enter. Once in keyboard drag state,…" at bounding box center [545, 266] width 1091 height 532
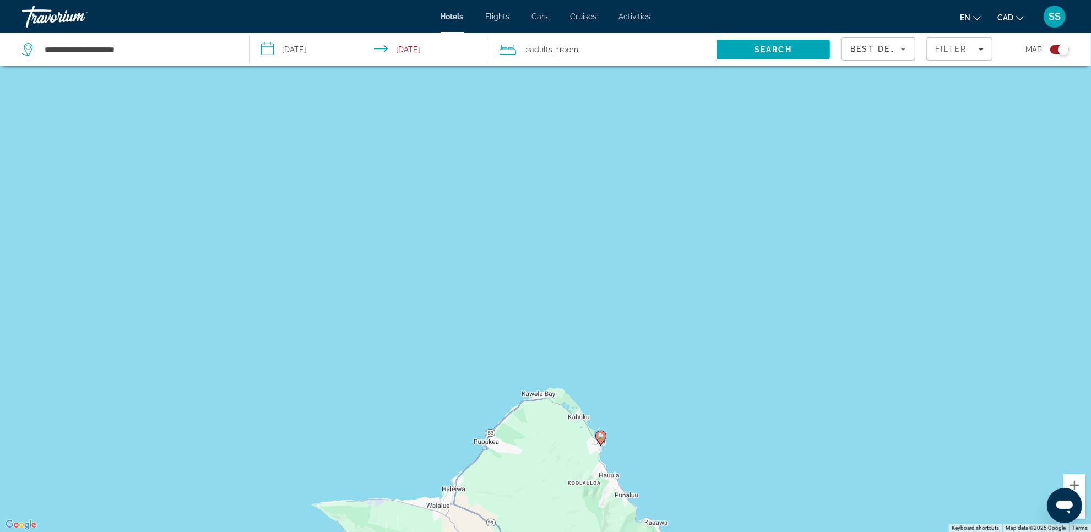
drag, startPoint x: 822, startPoint y: 392, endPoint x: 745, endPoint y: 181, distance: 224.4
click at [745, 181] on div "To activate drag with keyboard, press Alt + Enter. Once in keyboard drag state,…" at bounding box center [545, 266] width 1091 height 532
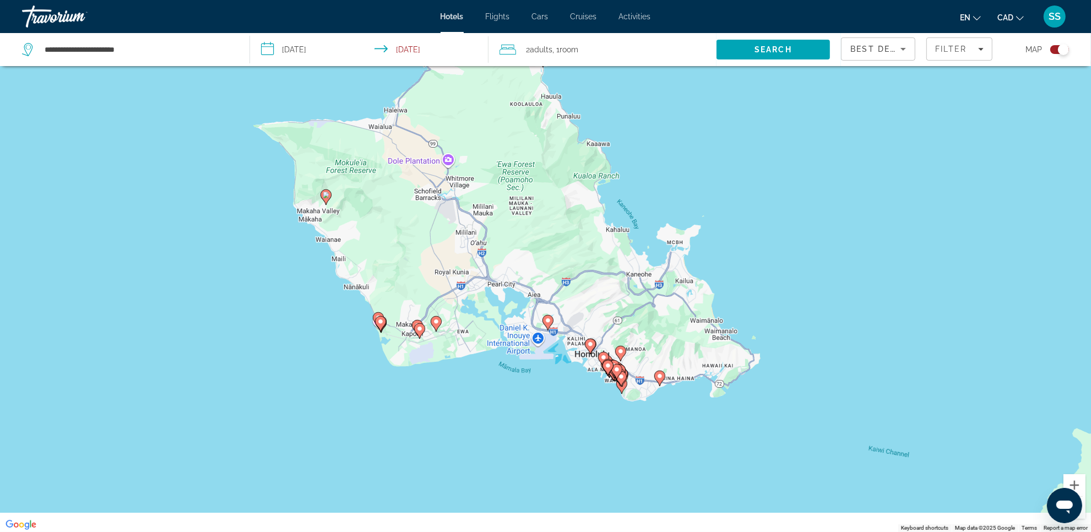
drag, startPoint x: 694, startPoint y: 293, endPoint x: 710, endPoint y: 115, distance: 179.2
click at [710, 115] on div "To activate drag with keyboard, press Alt + Enter. Once in keyboard drag state,…" at bounding box center [545, 266] width 1091 height 532
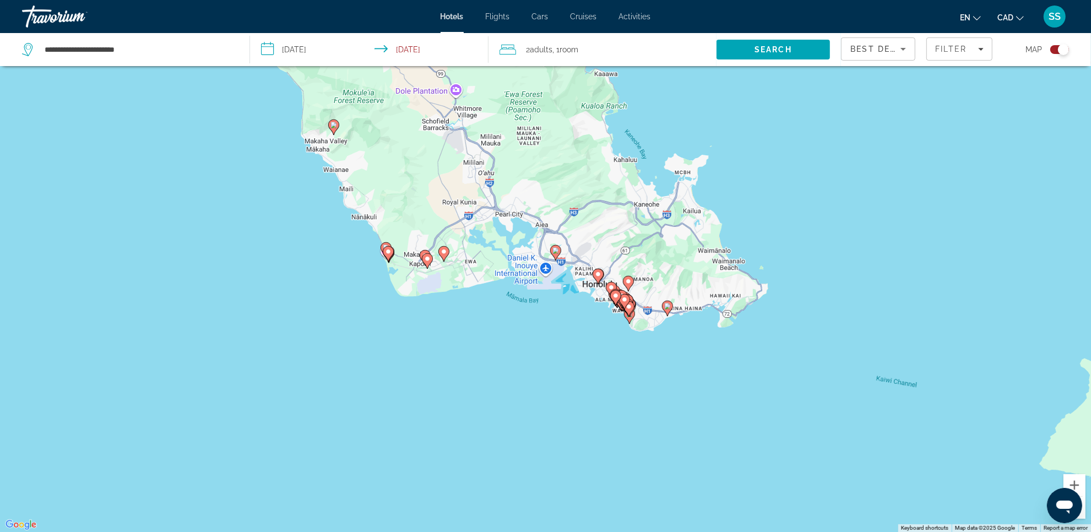
click at [332, 129] on icon "Main content" at bounding box center [333, 127] width 10 height 14
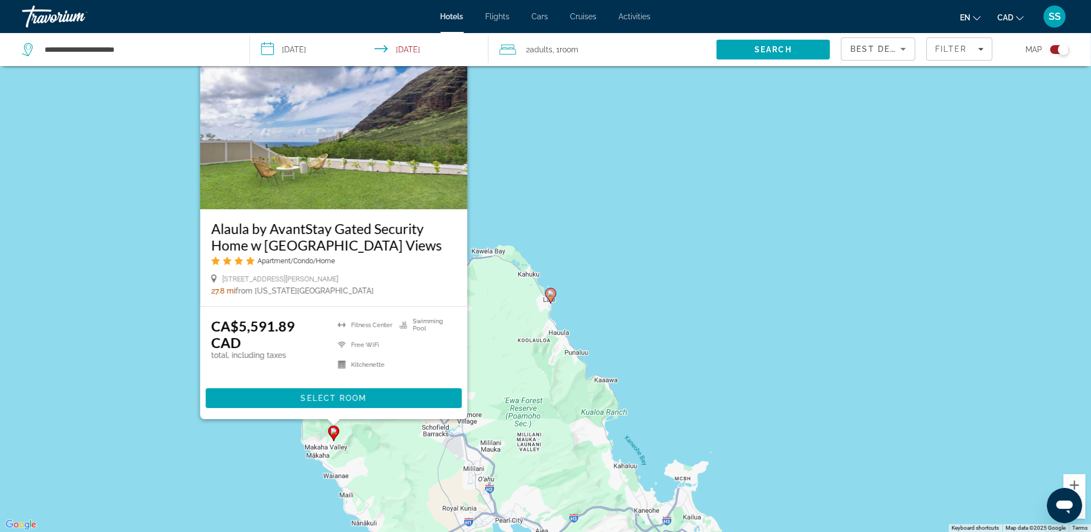
click at [631, 271] on div "To activate drag with keyboard, press Alt + Enter. Once in keyboard drag state,…" at bounding box center [545, 266] width 1091 height 532
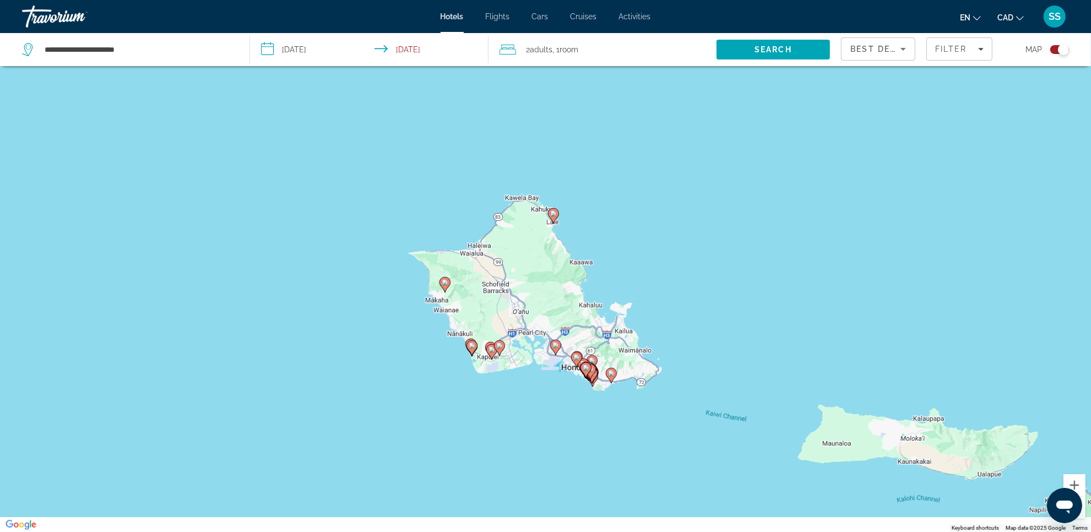
drag, startPoint x: 670, startPoint y: 336, endPoint x: 618, endPoint y: 234, distance: 114.5
click at [622, 233] on div "To activate drag with keyboard, press Alt + Enter. Once in keyboard drag state,…" at bounding box center [545, 266] width 1091 height 532
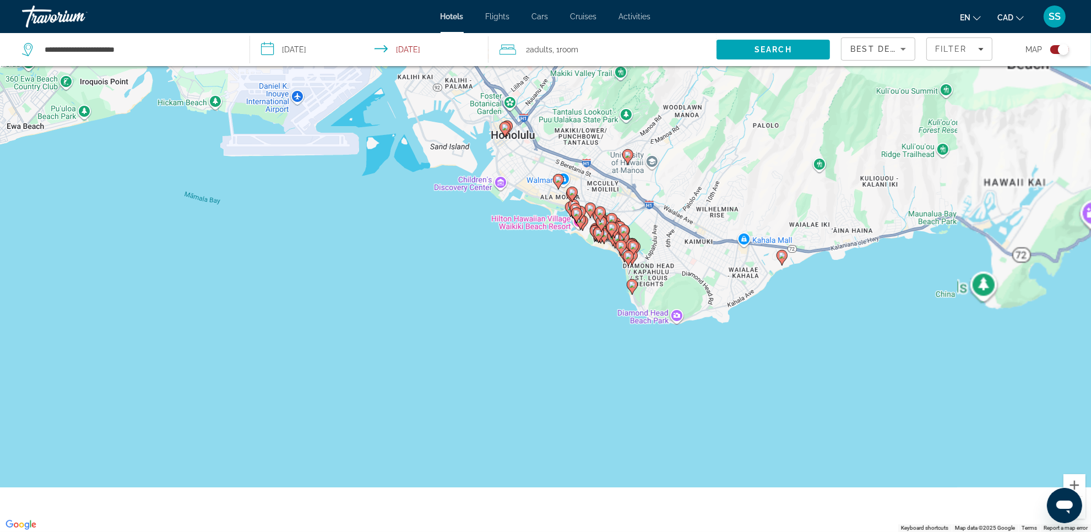
drag, startPoint x: 751, startPoint y: 360, endPoint x: 568, endPoint y: 309, distance: 189.6
click at [564, 312] on div "To activate drag with keyboard, press Alt + Enter. Once in keyboard drag state,…" at bounding box center [545, 266] width 1091 height 532
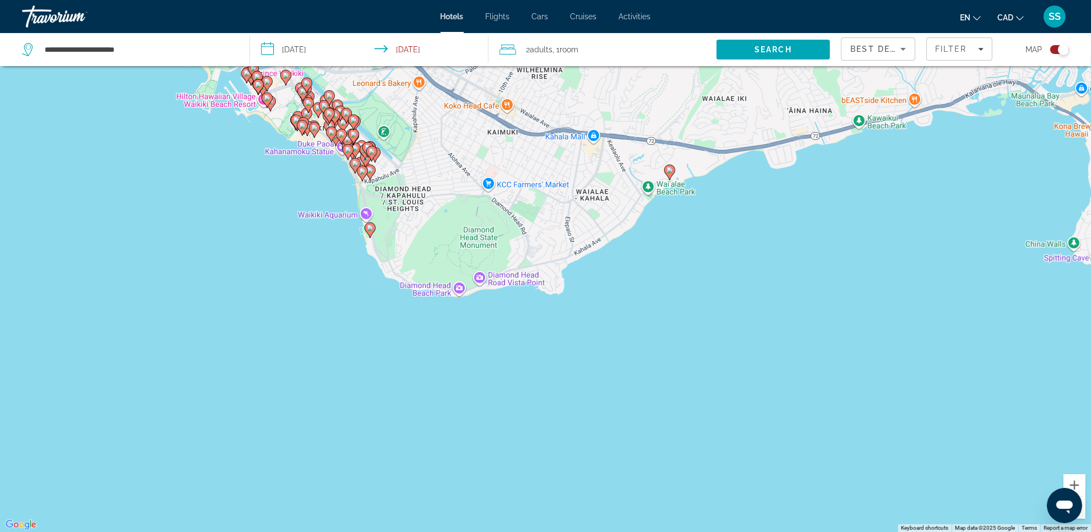
click at [671, 169] on image "Main content" at bounding box center [669, 170] width 7 height 7
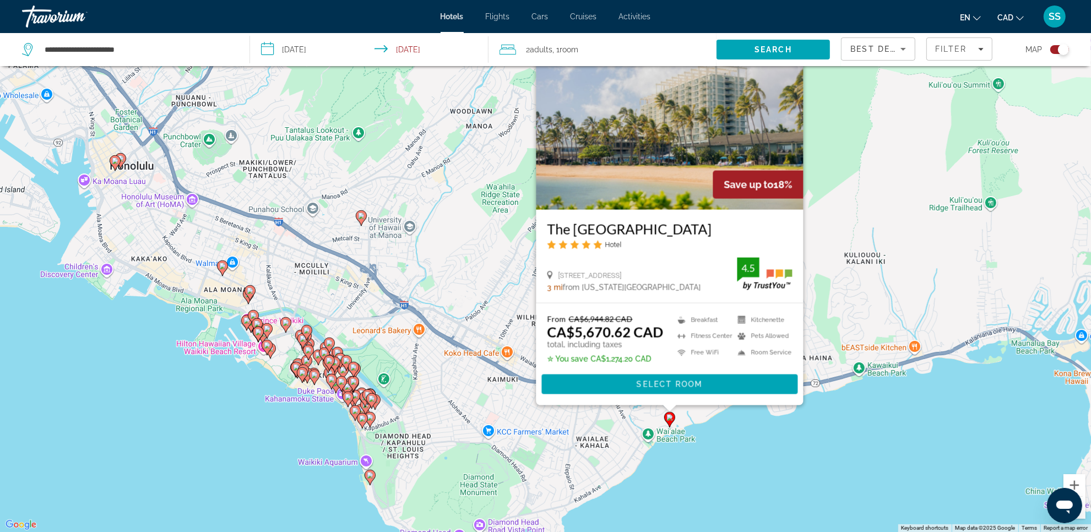
click at [329, 350] on icon "Main content" at bounding box center [329, 345] width 10 height 14
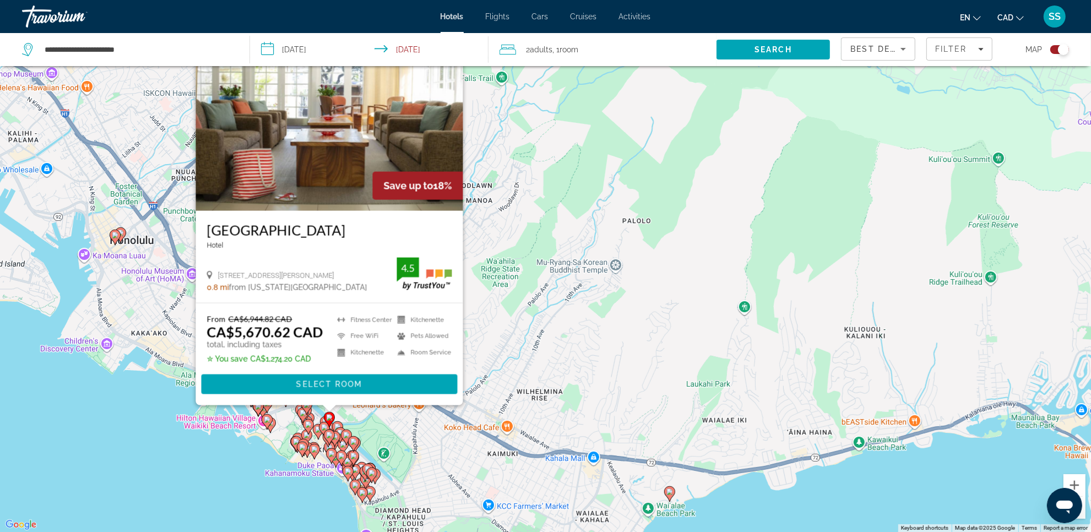
click at [303, 449] on image "Main content" at bounding box center [302, 447] width 7 height 7
click at [301, 449] on image "Main content" at bounding box center [302, 447] width 7 height 7
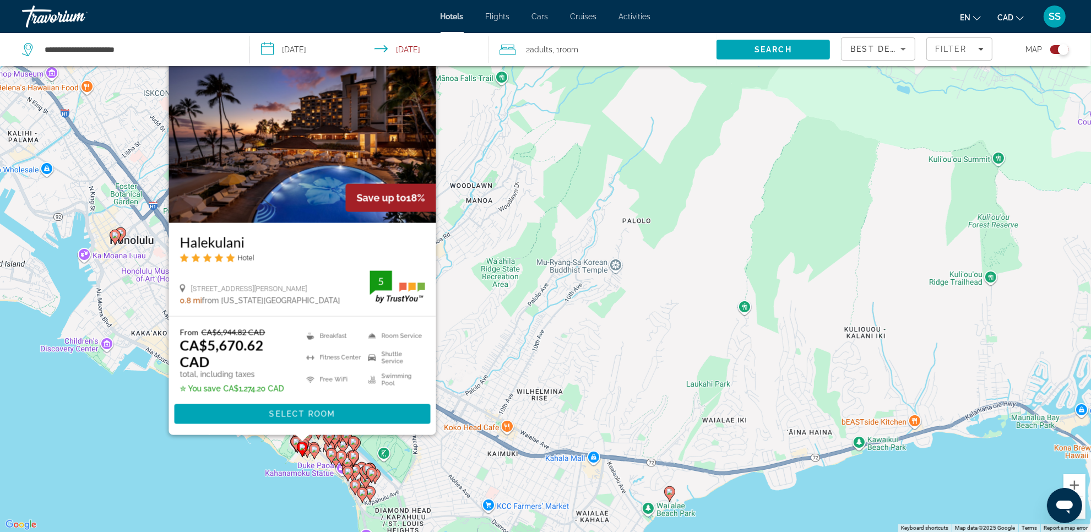
click at [595, 368] on div "To activate drag with keyboard, press Alt + Enter. Once in keyboard drag state,…" at bounding box center [545, 266] width 1091 height 532
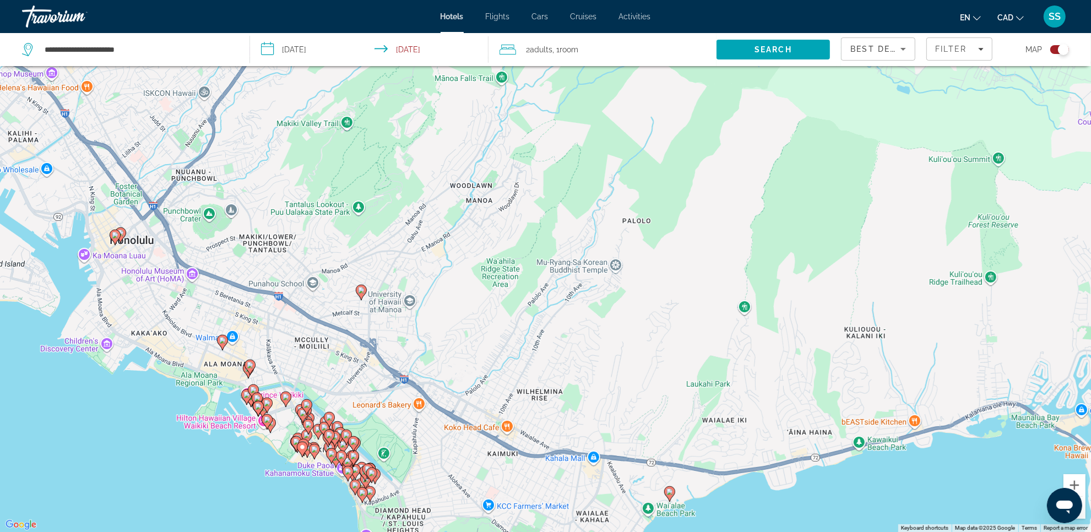
drag, startPoint x: 453, startPoint y: 398, endPoint x: 597, endPoint y: 245, distance: 210.3
click at [597, 245] on div "To activate drag with keyboard, press Alt + Enter. Once in keyboard drag state,…" at bounding box center [545, 266] width 1091 height 532
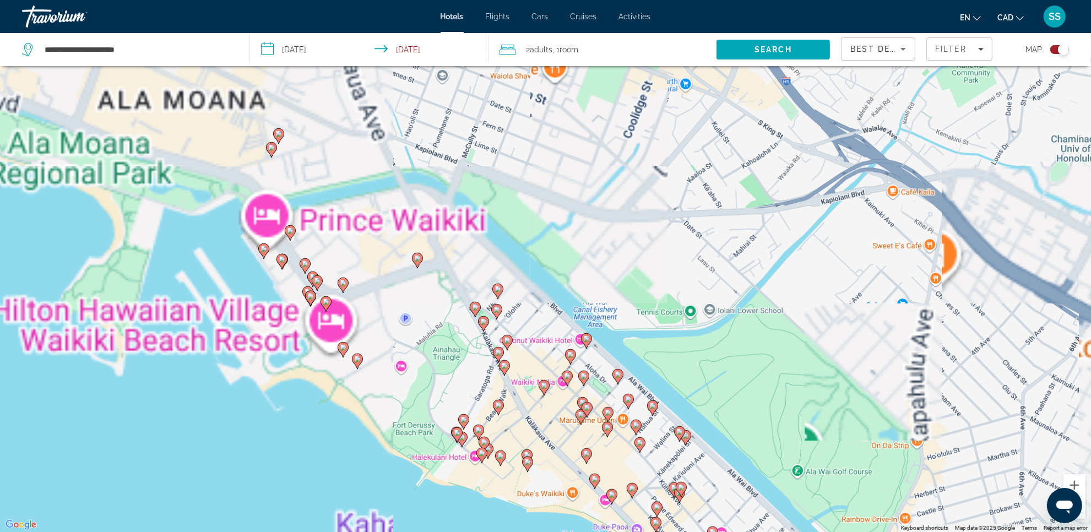
drag, startPoint x: 303, startPoint y: 417, endPoint x: 504, endPoint y: 303, distance: 231.8
click at [508, 302] on div "To activate drag with keyboard, press Alt + Enter. Once in keyboard drag state,…" at bounding box center [545, 266] width 1091 height 532
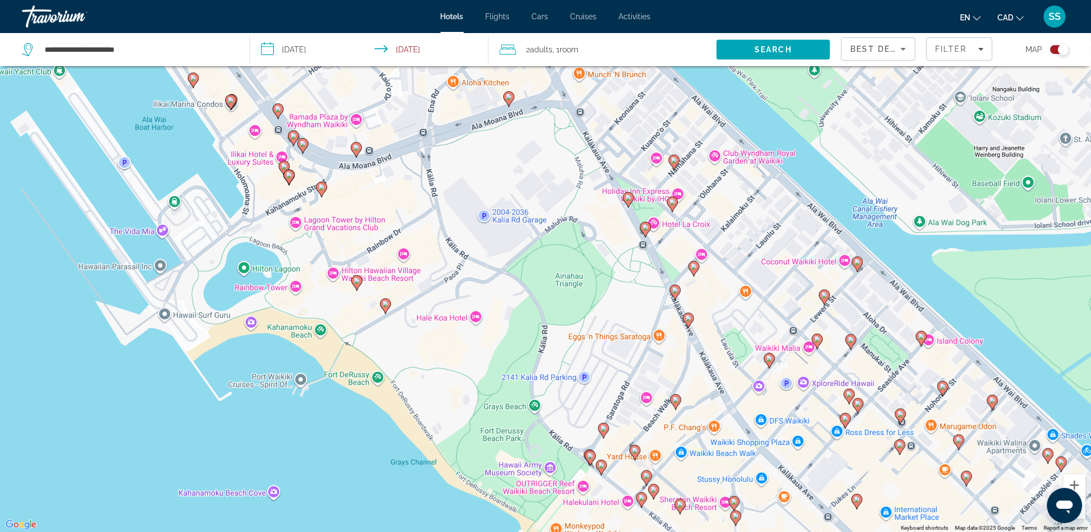
click at [387, 309] on icon "Main content" at bounding box center [385, 306] width 10 height 14
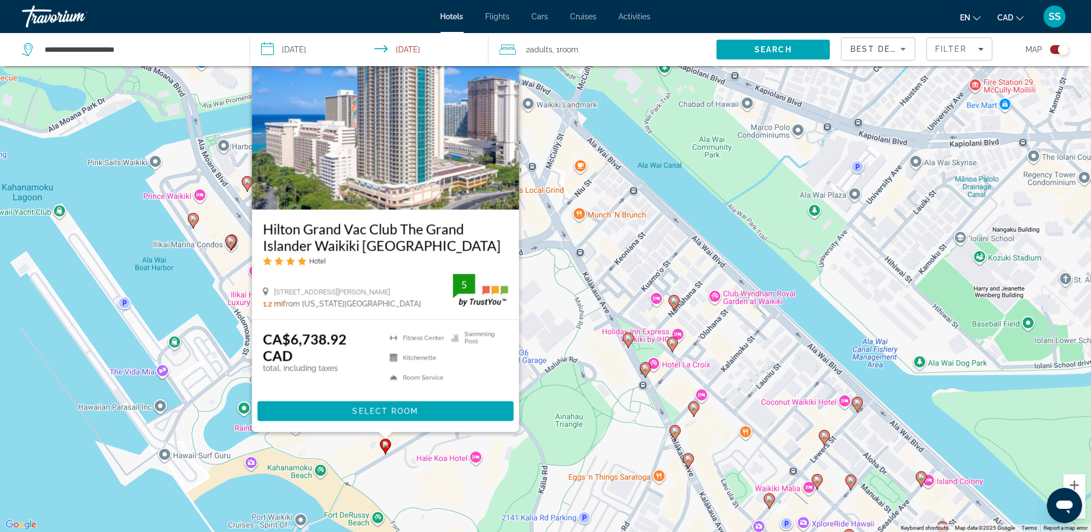
click at [194, 218] on image "Main content" at bounding box center [193, 218] width 7 height 7
click at [193, 222] on icon "Main content" at bounding box center [193, 221] width 10 height 14
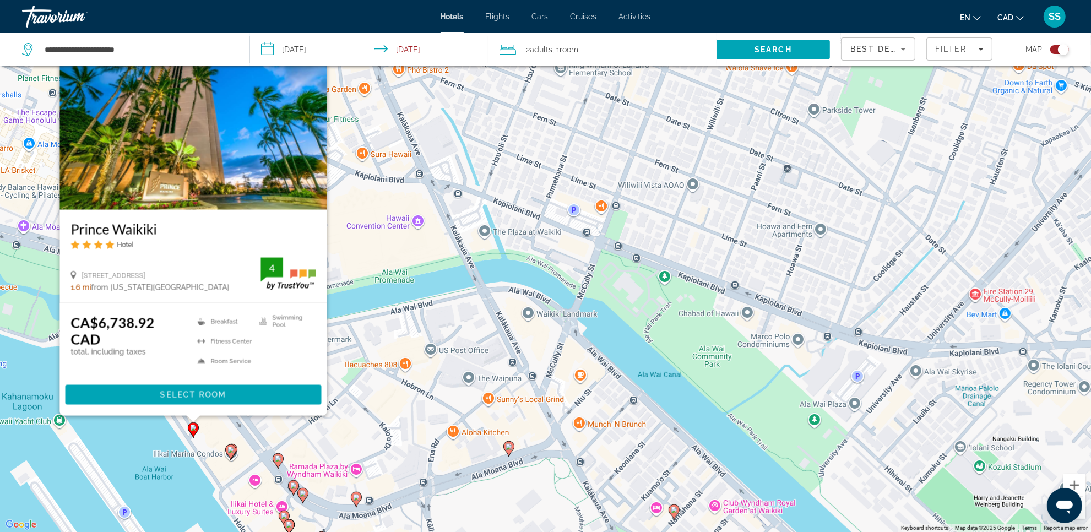
click at [232, 453] on icon "Main content" at bounding box center [230, 452] width 10 height 14
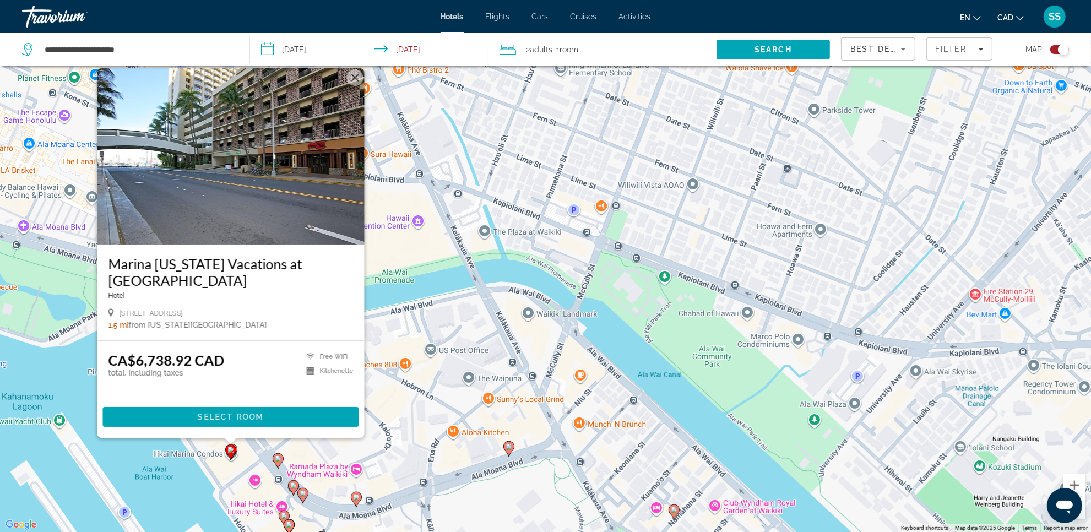
click at [468, 370] on div "To activate drag with keyboard, press Alt + Enter. Once in keyboard drag state,…" at bounding box center [545, 266] width 1091 height 532
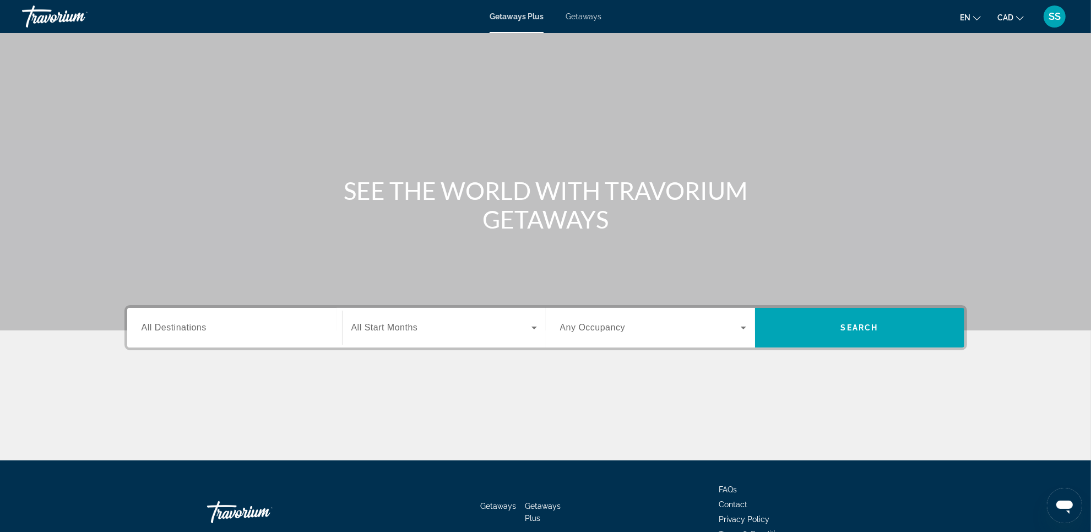
click at [583, 22] on div "Getaways Plus Getaways en English Español Français Italiano Português русский C…" at bounding box center [545, 16] width 1091 height 29
click at [584, 14] on span "Getaways" at bounding box center [584, 16] width 36 height 9
click at [172, 335] on div "Search widget" at bounding box center [235, 327] width 186 height 31
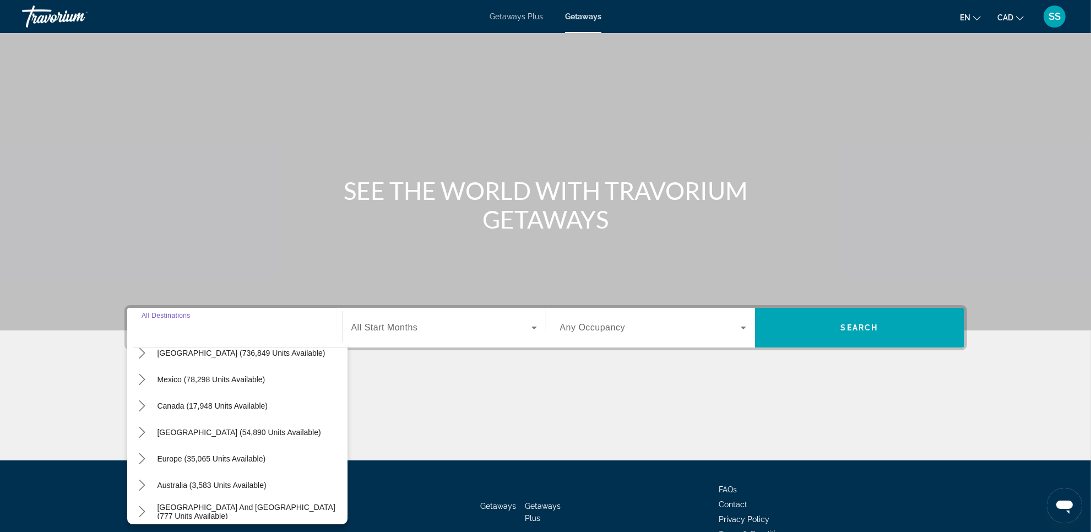
click at [205, 323] on input "Destination All Destinations" at bounding box center [235, 328] width 186 height 13
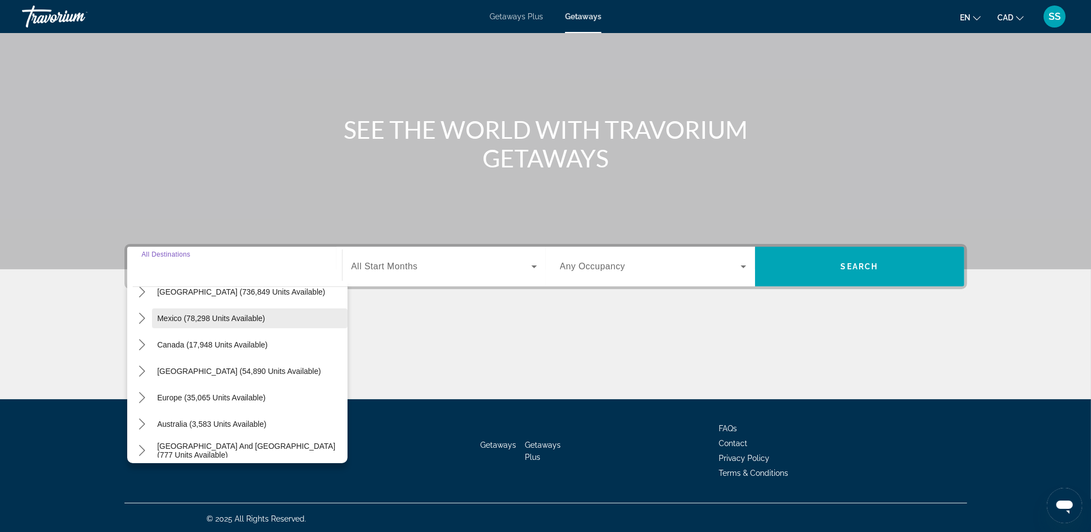
scroll to position [63, 0]
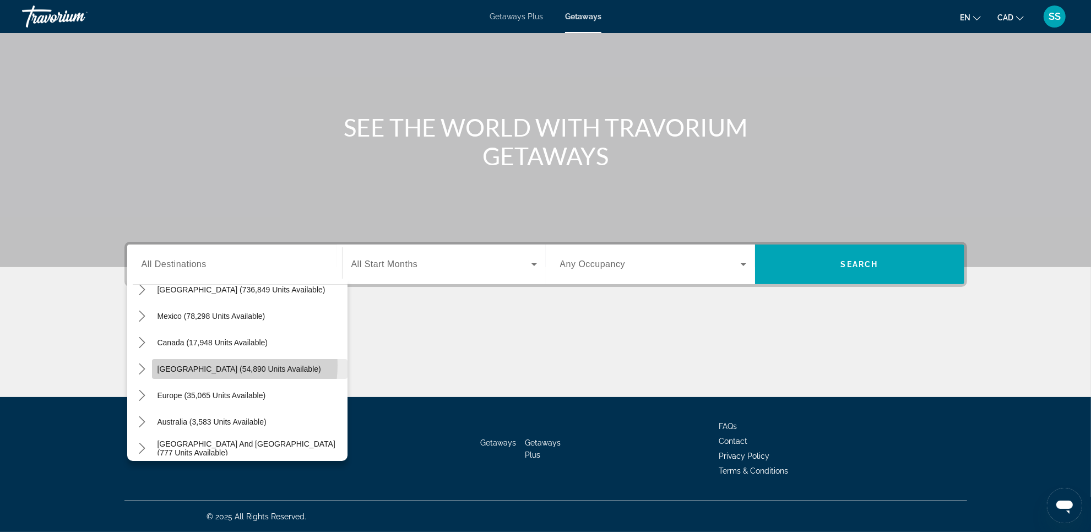
click at [215, 365] on span "[GEOGRAPHIC_DATA] (54,890 units available)" at bounding box center [239, 369] width 164 height 9
type input "**********"
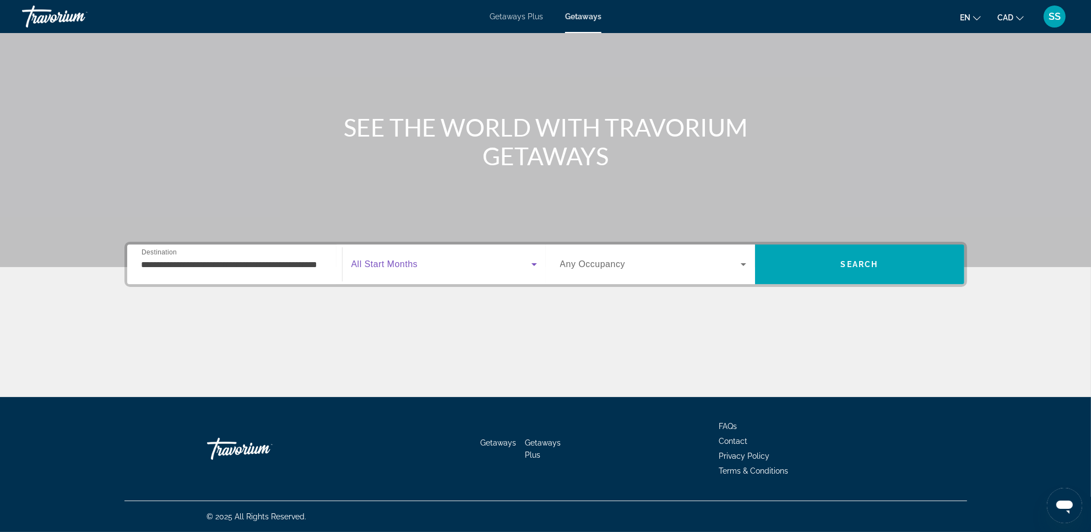
click at [458, 268] on span "Search widget" at bounding box center [441, 264] width 180 height 13
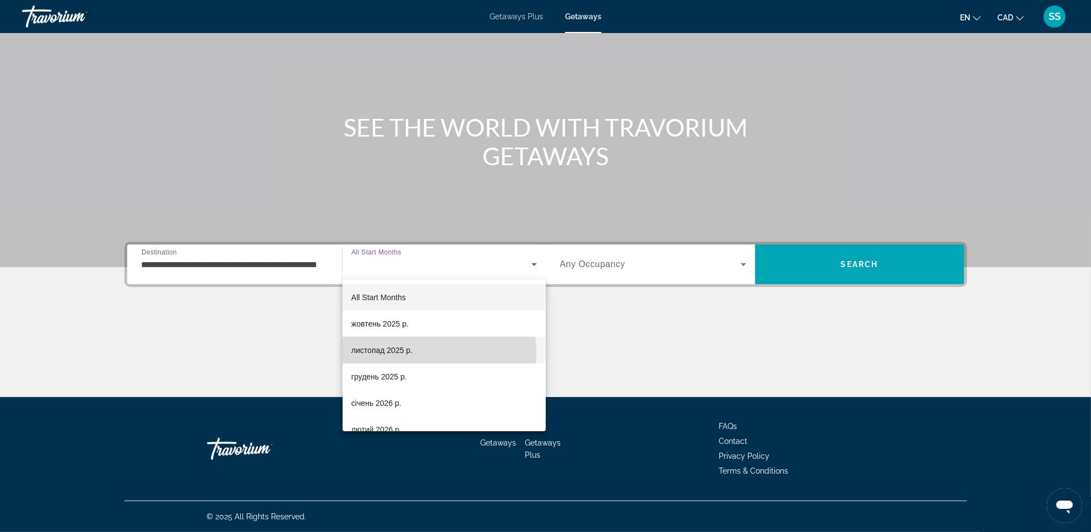
click at [408, 352] on span "листопад 2025 р." at bounding box center [381, 350] width 61 height 13
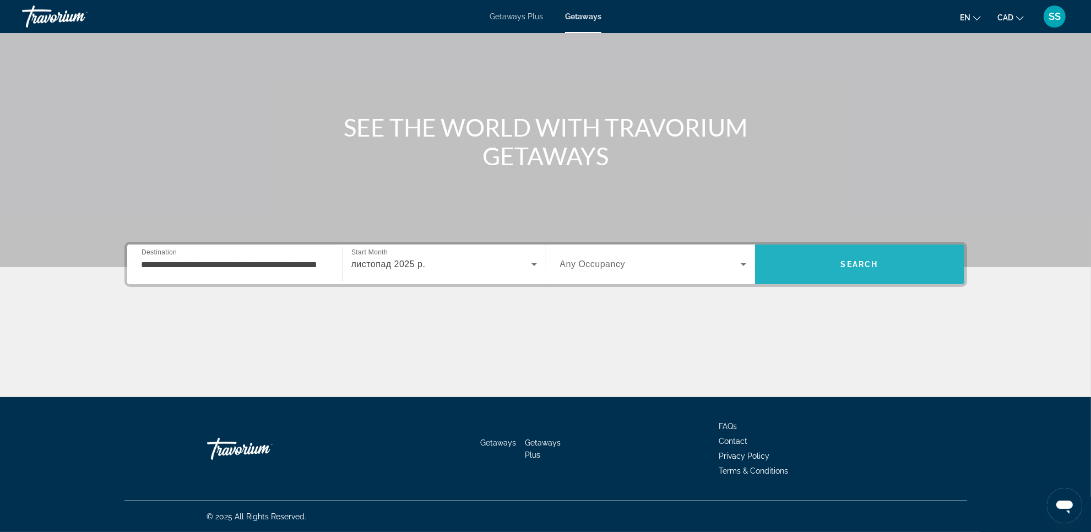
click at [857, 276] on span "Search" at bounding box center [859, 264] width 209 height 26
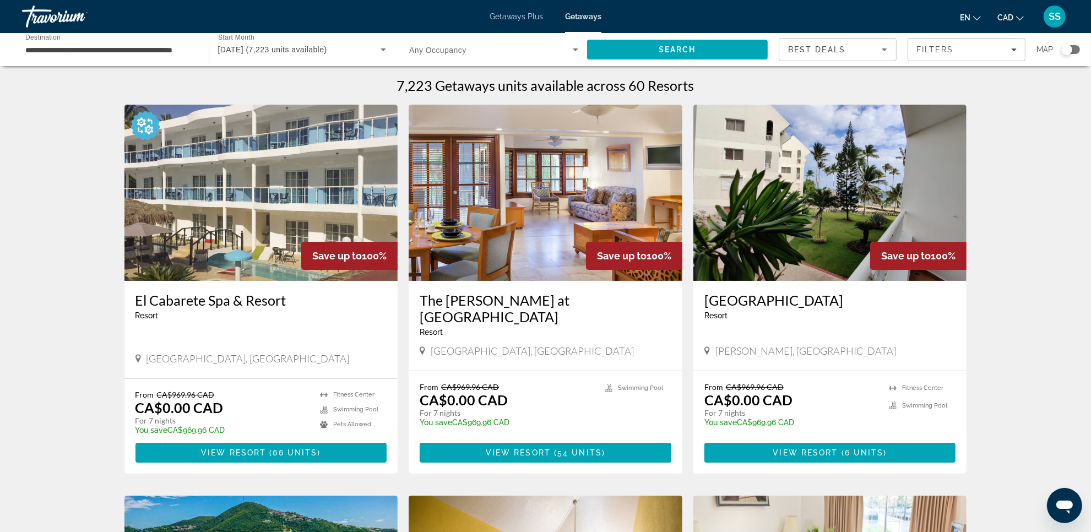
click at [249, 223] on img "Main content" at bounding box center [261, 193] width 274 height 176
